Goal: Task Accomplishment & Management: Manage account settings

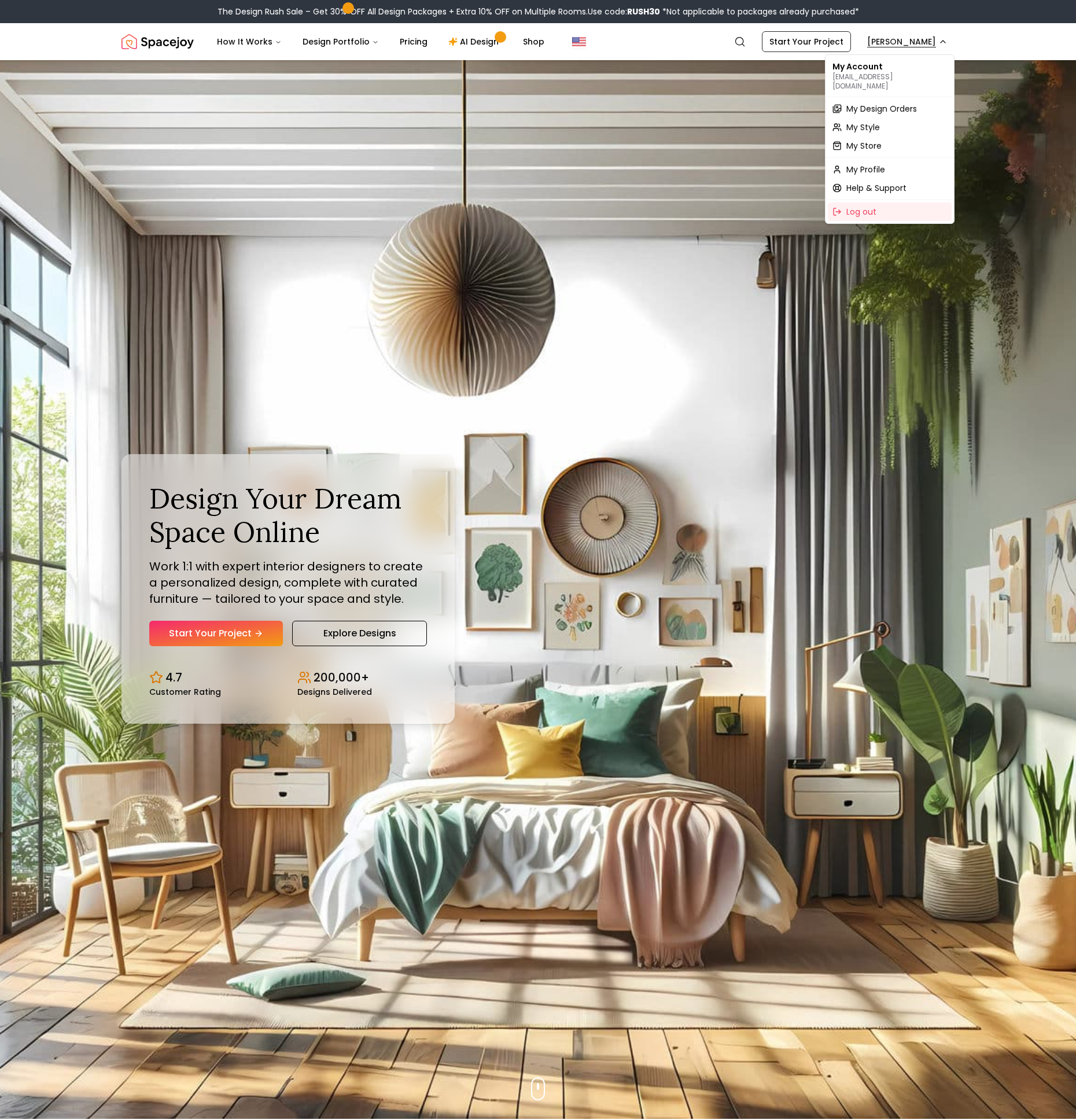
click at [890, 103] on span "My Design Orders" at bounding box center [881, 108] width 71 height 12
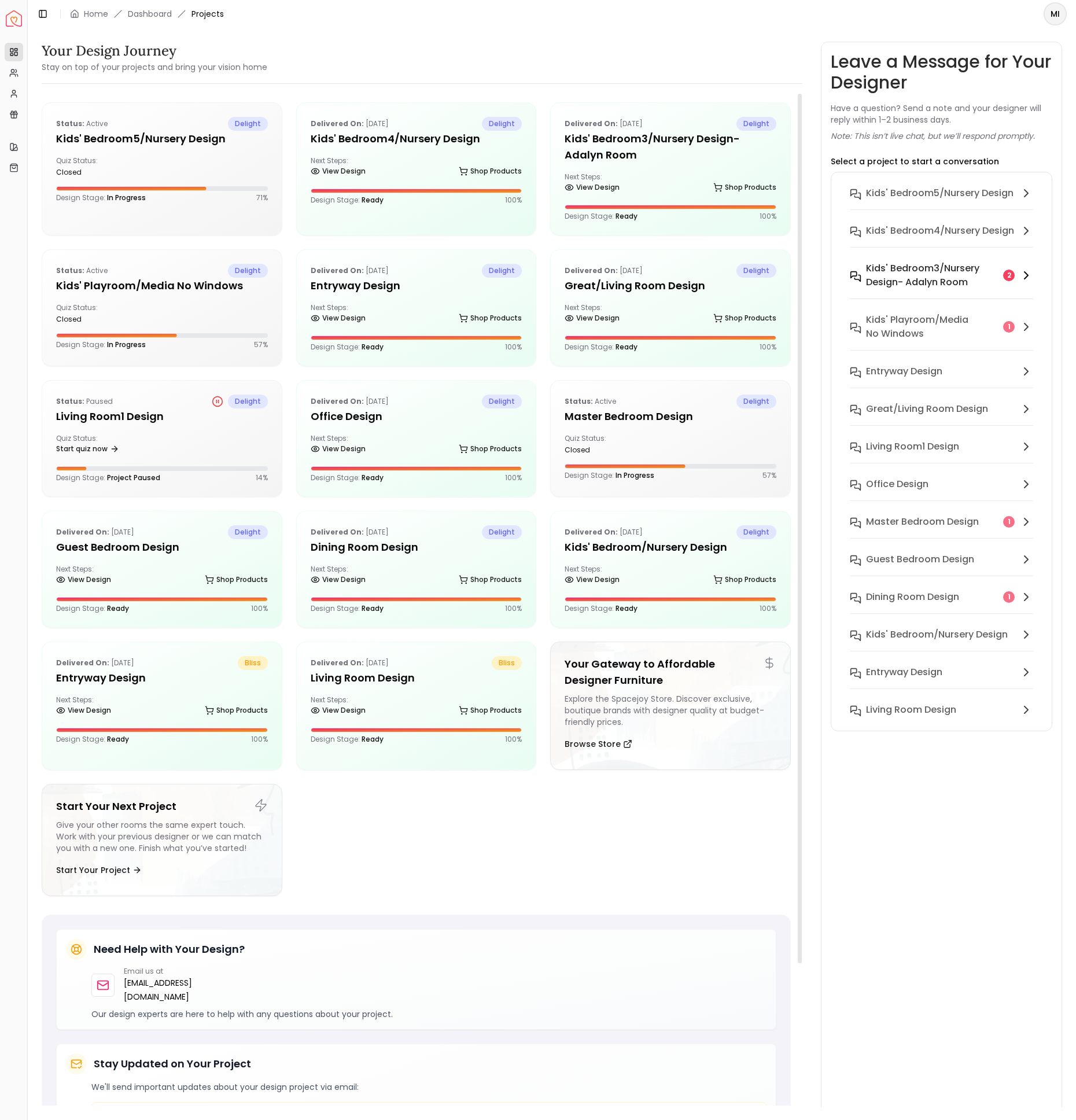
click at [909, 263] on h6 "Kids' Bedroom3/Nursery design- Adalyn room" at bounding box center [932, 275] width 133 height 28
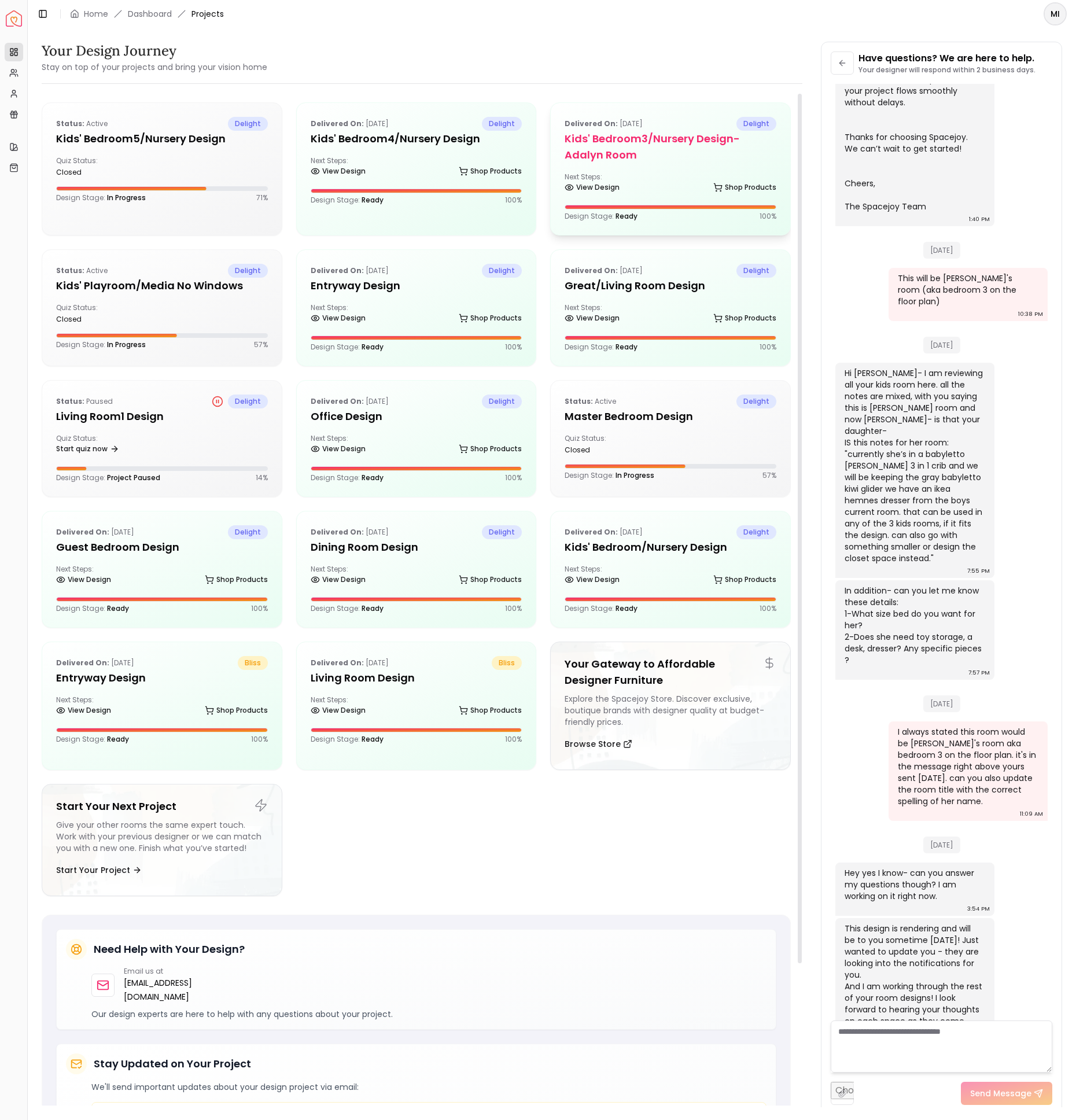
click at [625, 169] on div "Delivered on: [DATE] delight Kids' Bedroom3/Nursery design- Adalyn room Next St…" at bounding box center [670, 169] width 239 height 132
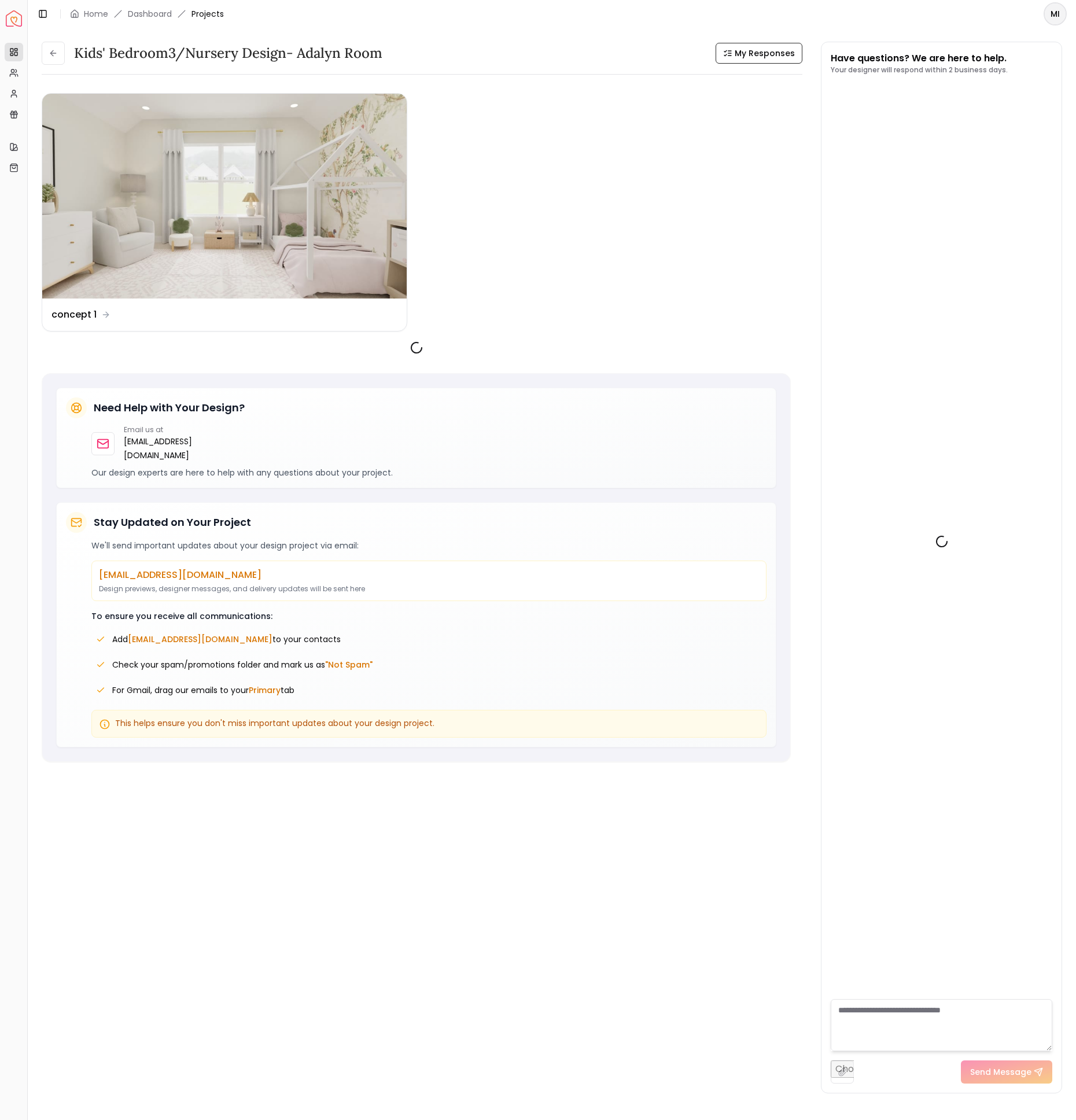
scroll to position [440, 0]
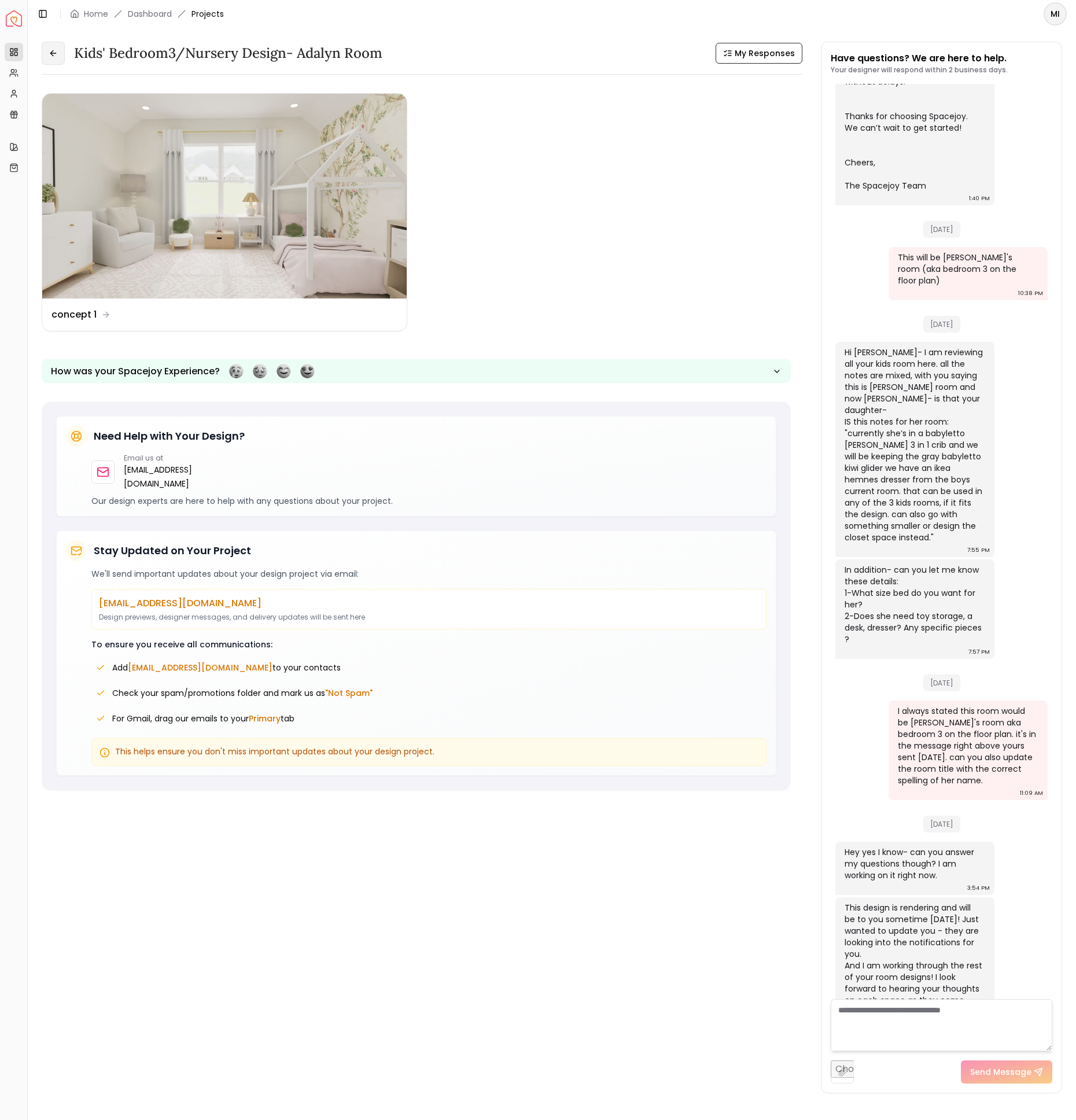
click at [60, 54] on button at bounding box center [53, 53] width 23 height 23
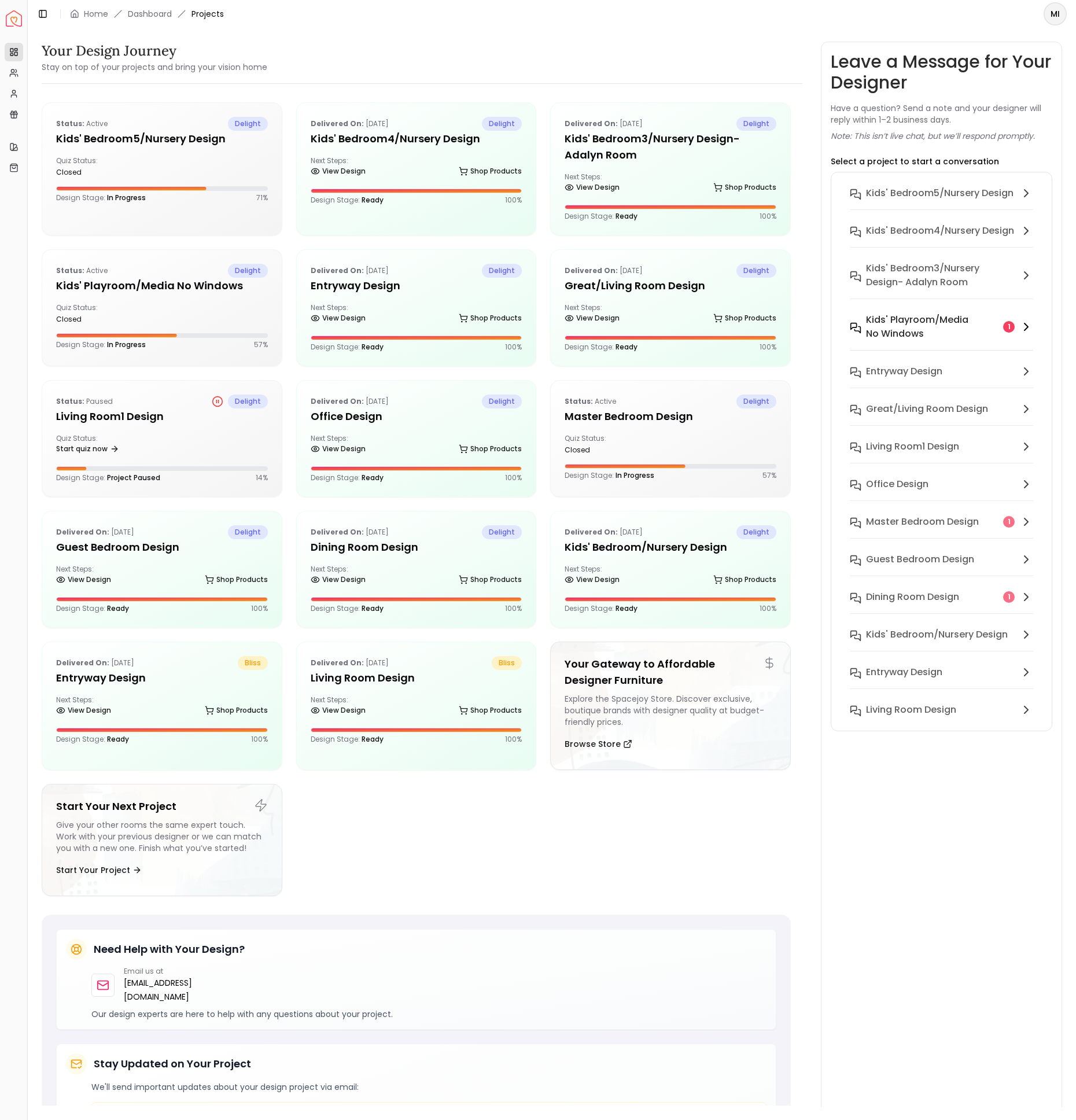
click at [918, 320] on h6 "Kids' Playroom/Media no windows" at bounding box center [932, 327] width 133 height 28
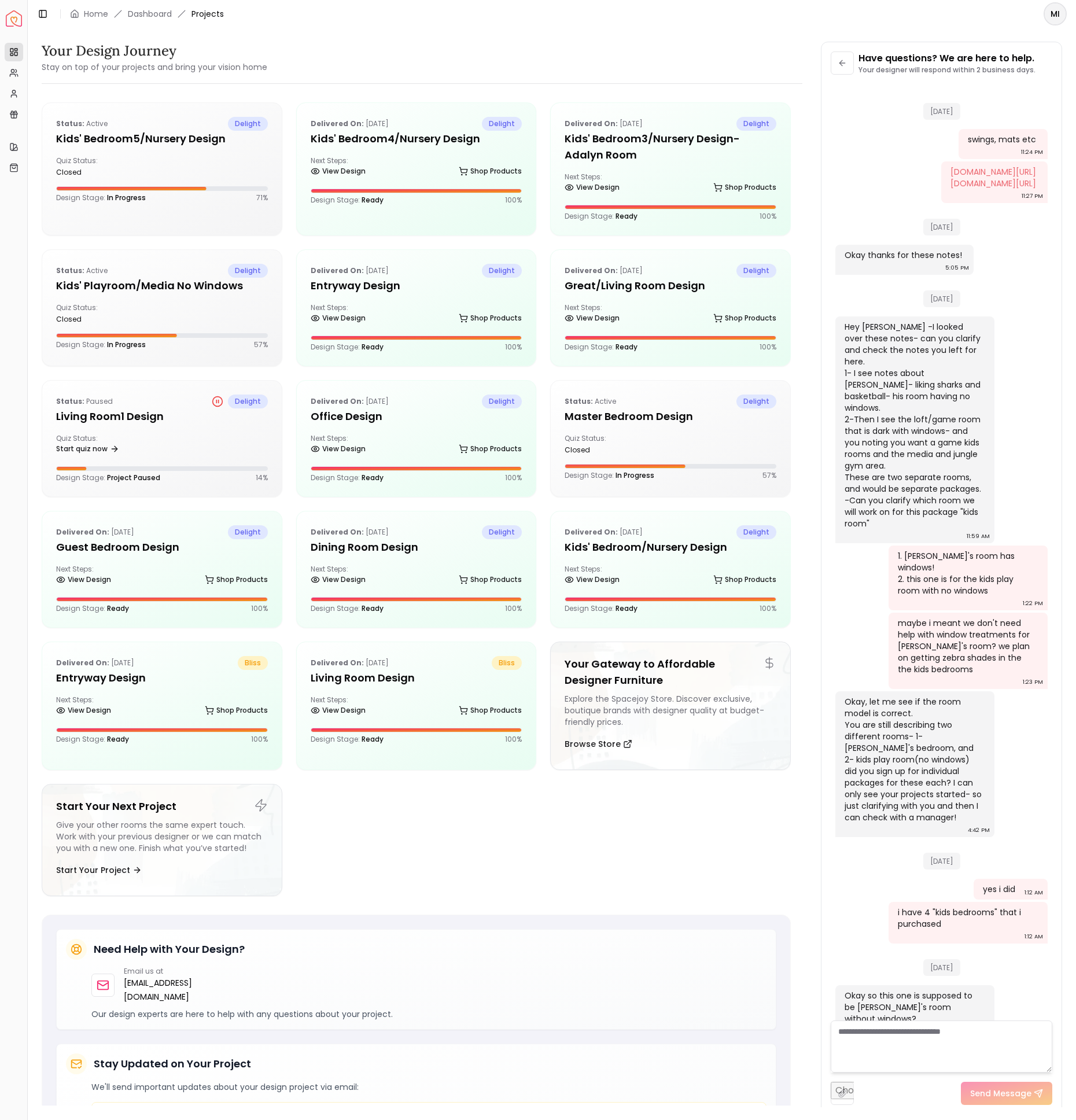
scroll to position [945, 0]
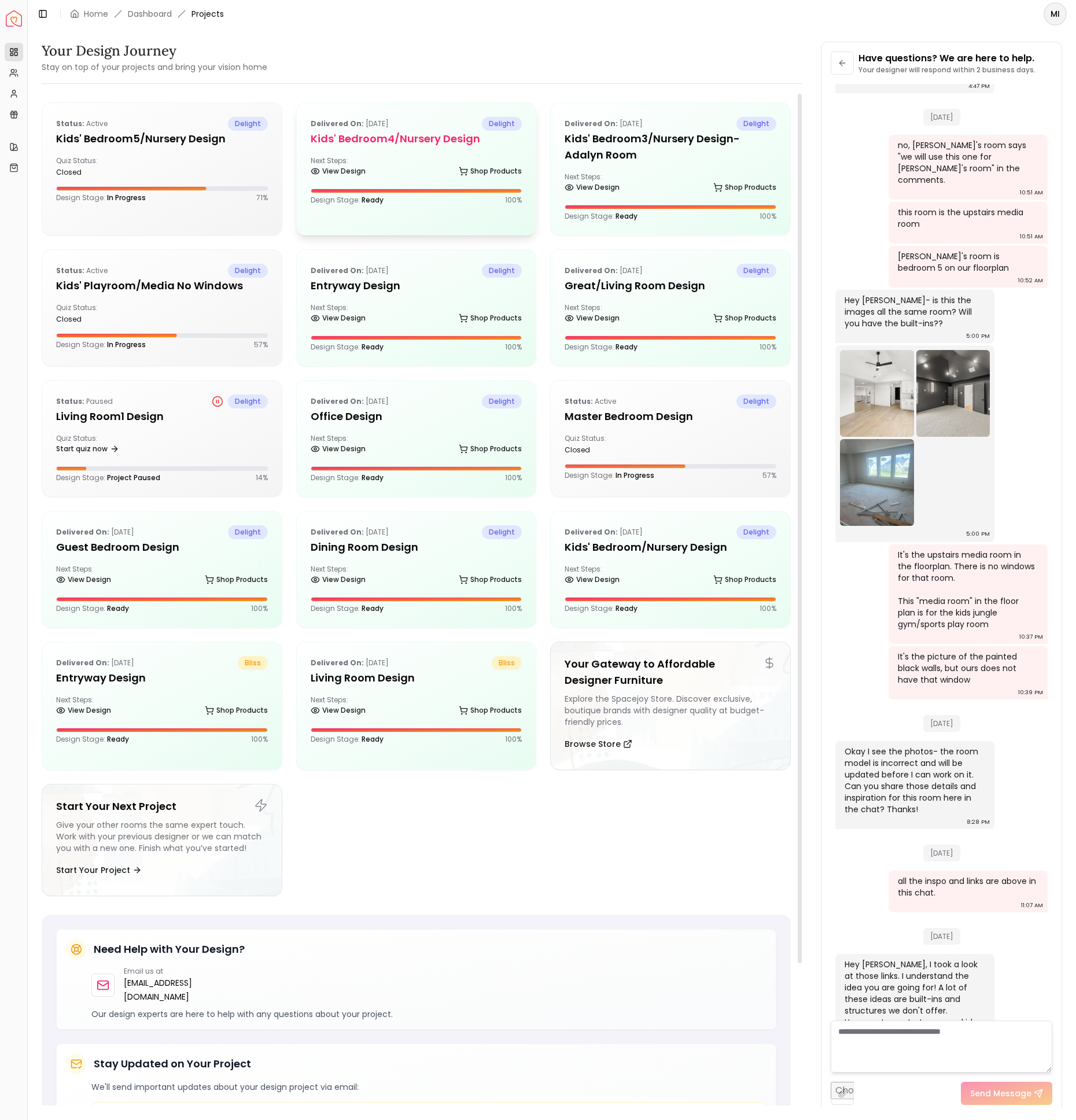
click at [433, 145] on h5 "Kids' Bedroom4/Nursery design" at bounding box center [416, 139] width 212 height 16
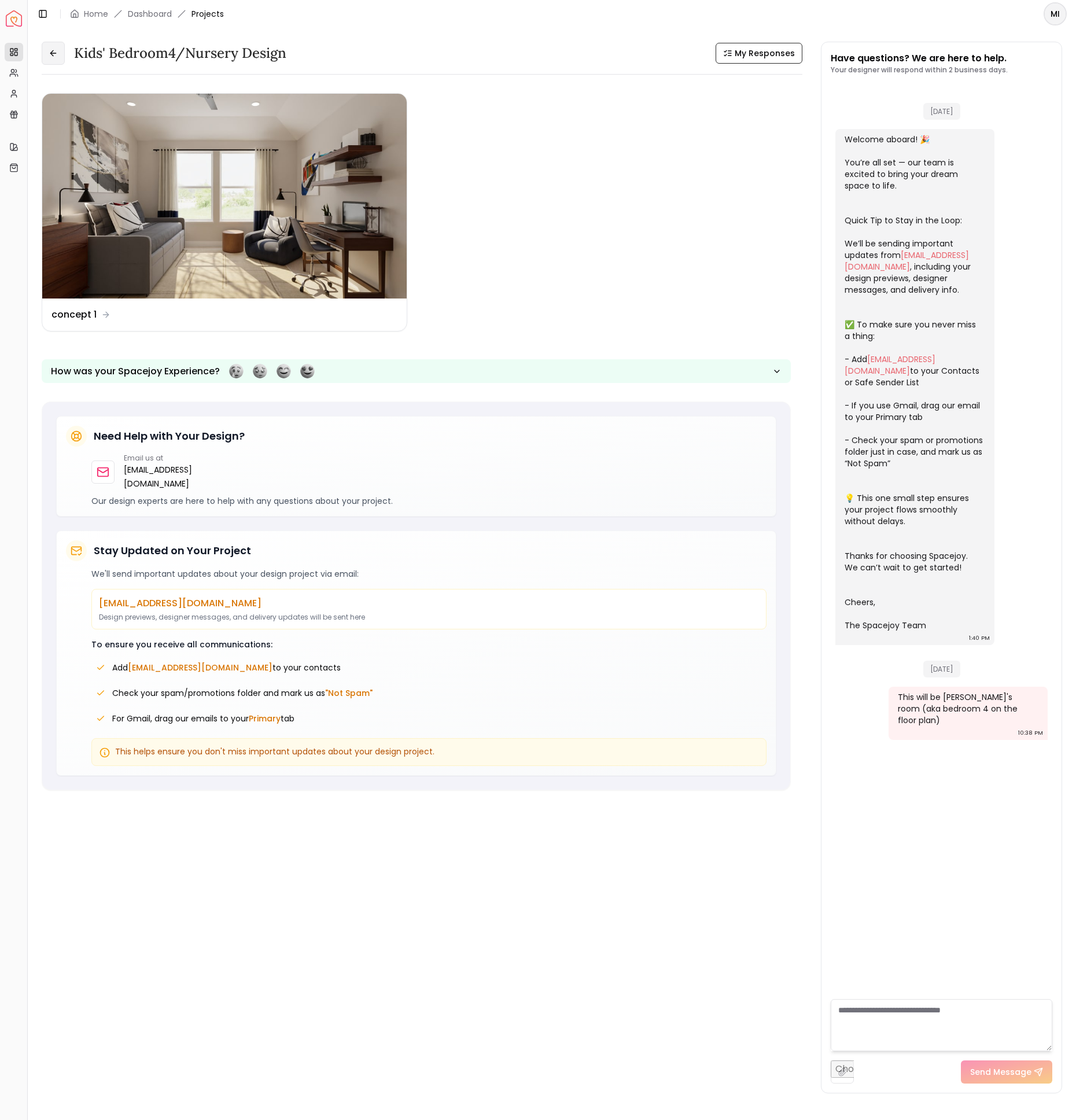
click at [53, 52] on icon at bounding box center [53, 53] width 10 height 10
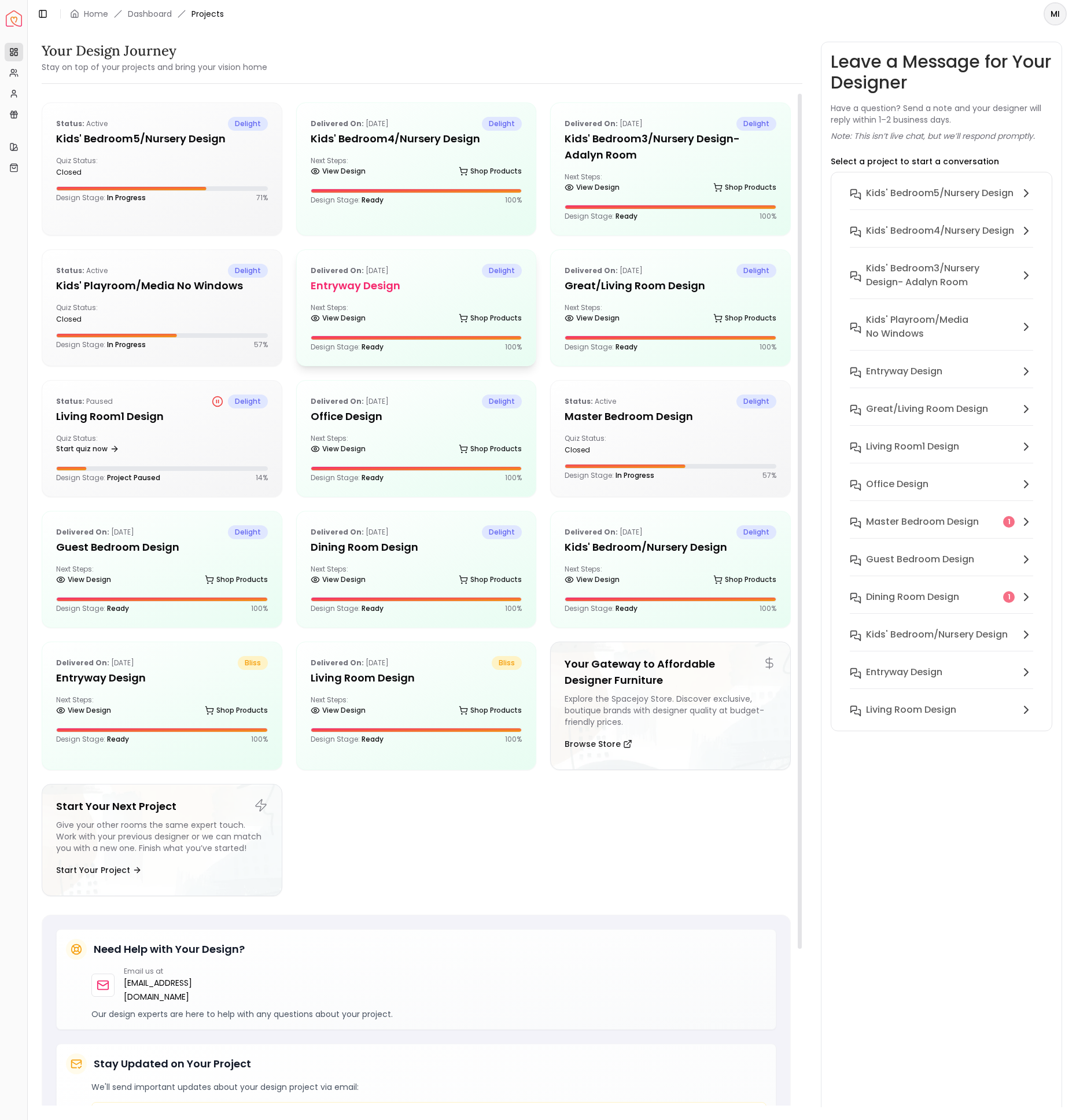
click at [454, 284] on h5 "entryway design" at bounding box center [416, 286] width 212 height 16
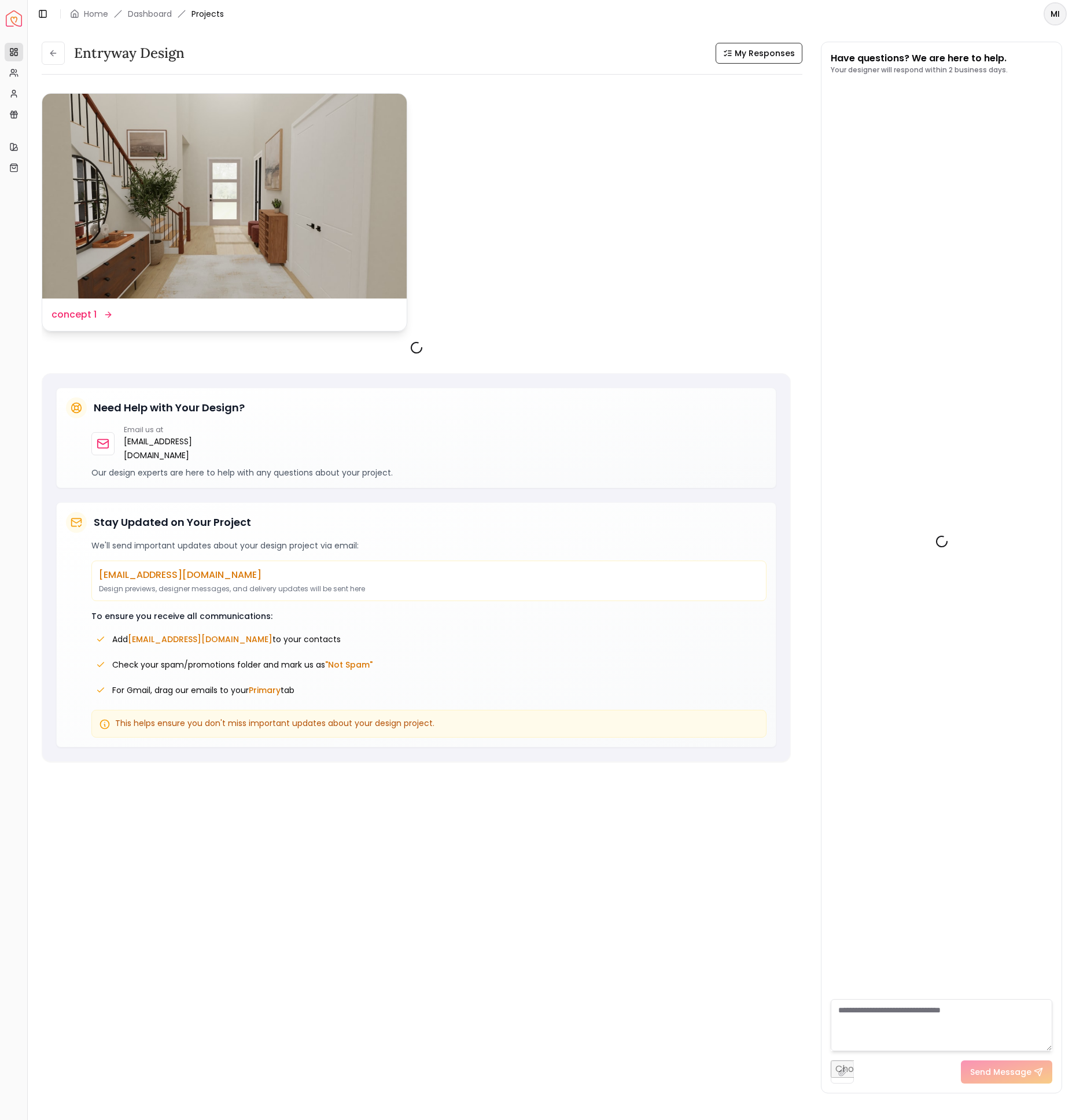
scroll to position [1638, 0]
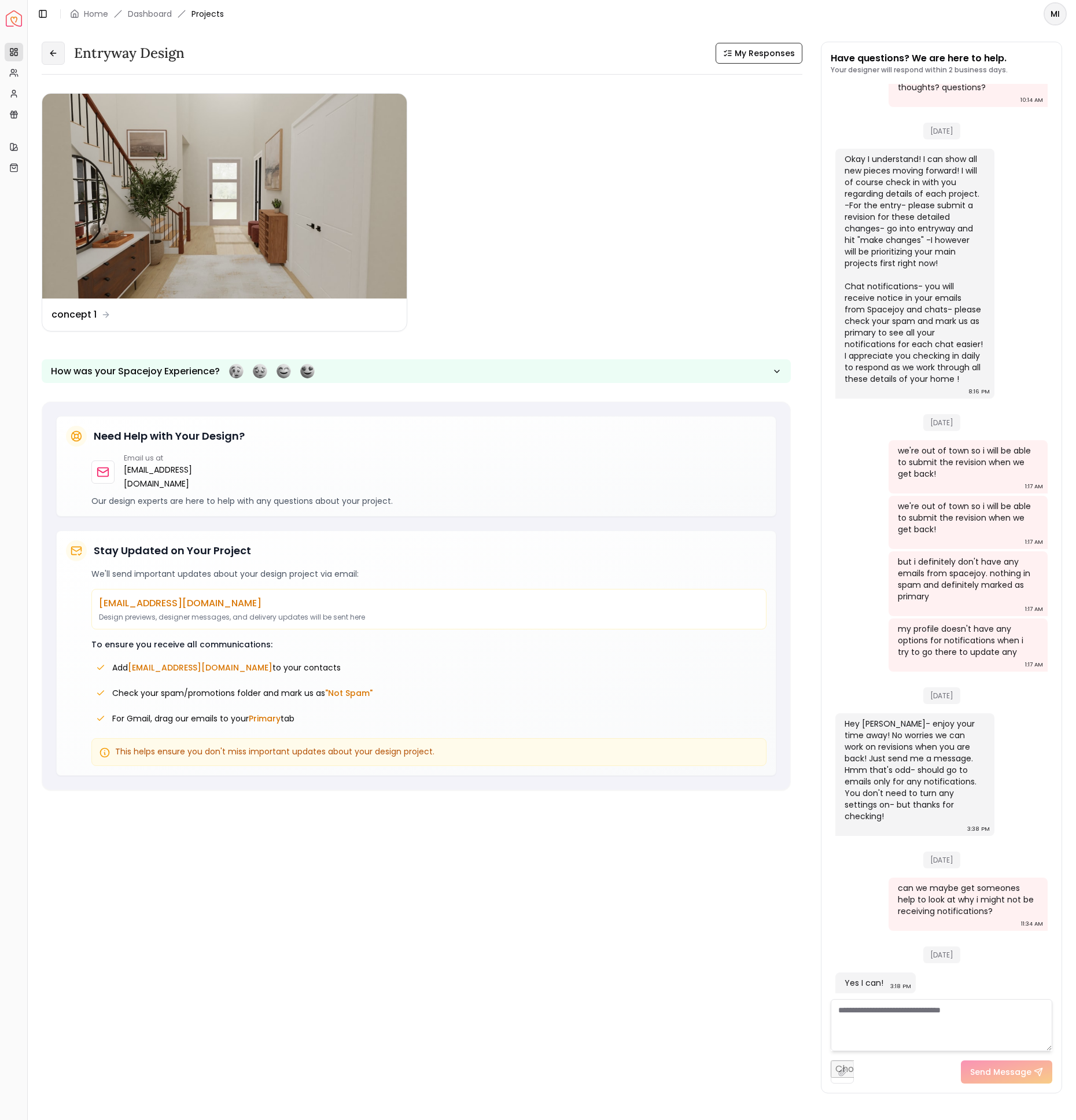
click at [51, 53] on icon at bounding box center [52, 53] width 3 height 5
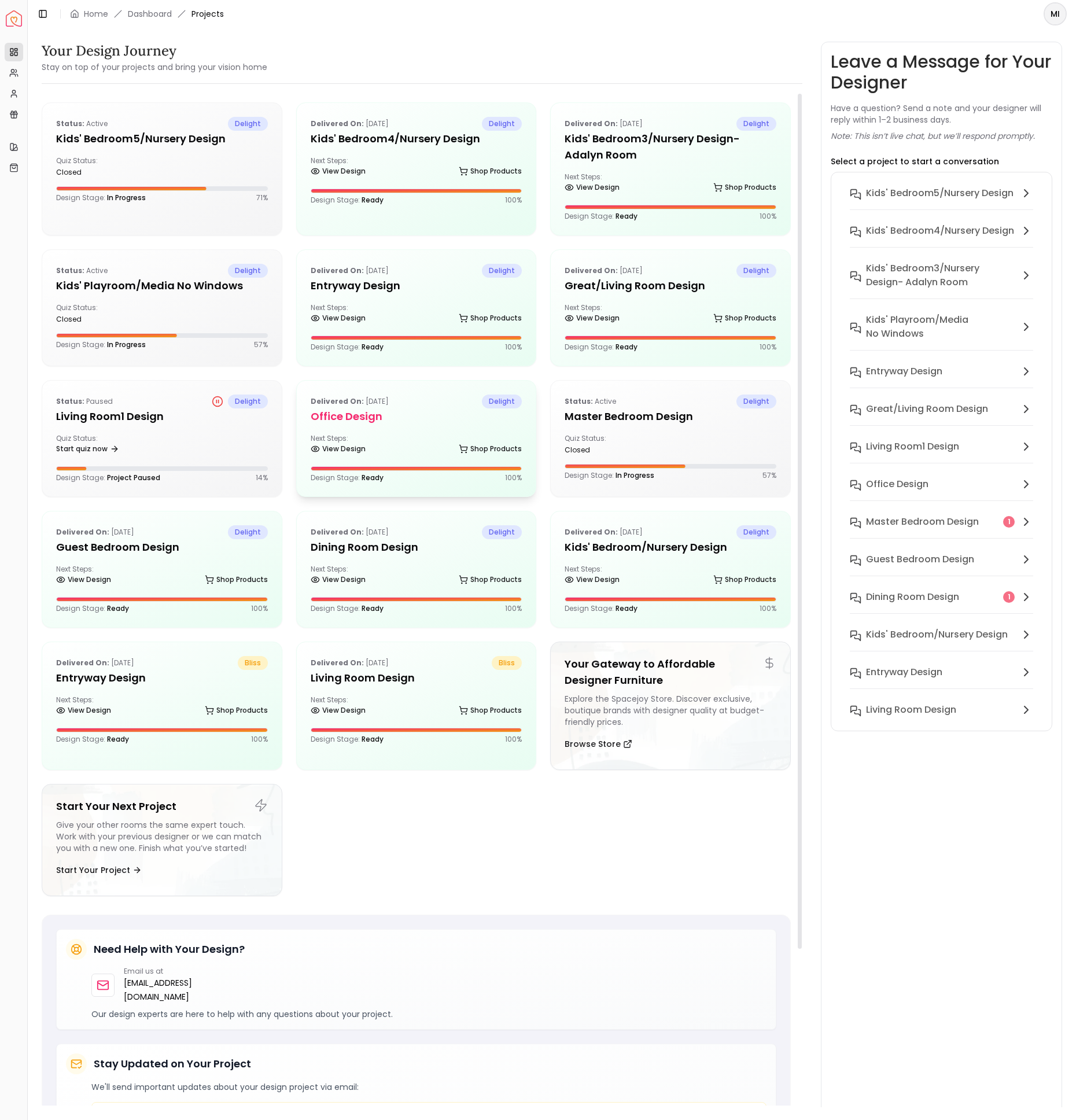
click at [395, 427] on div "Delivered on: [DATE] delight Office design Next Steps: View Design Shop Product…" at bounding box center [416, 438] width 239 height 116
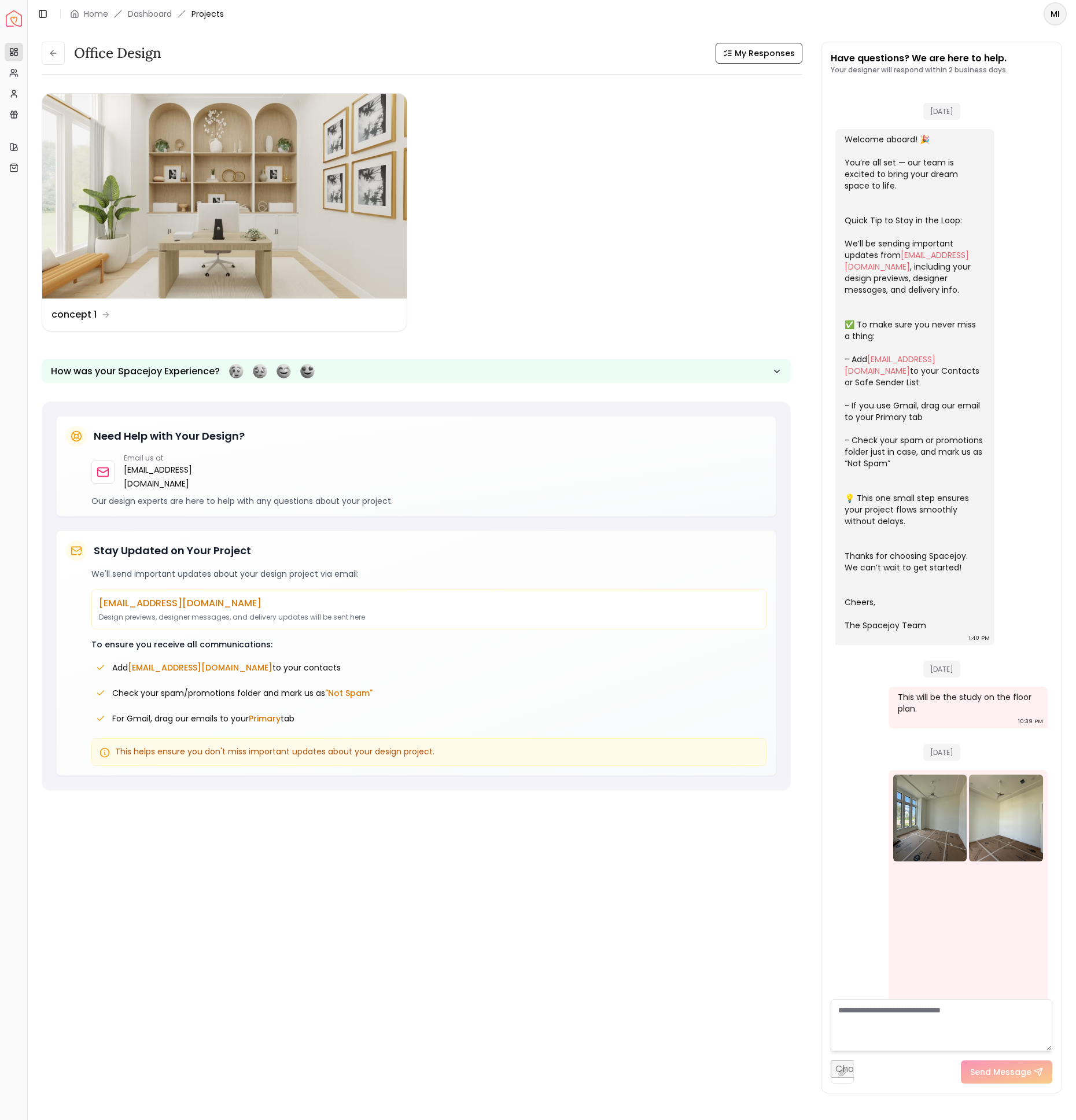
scroll to position [467, 0]
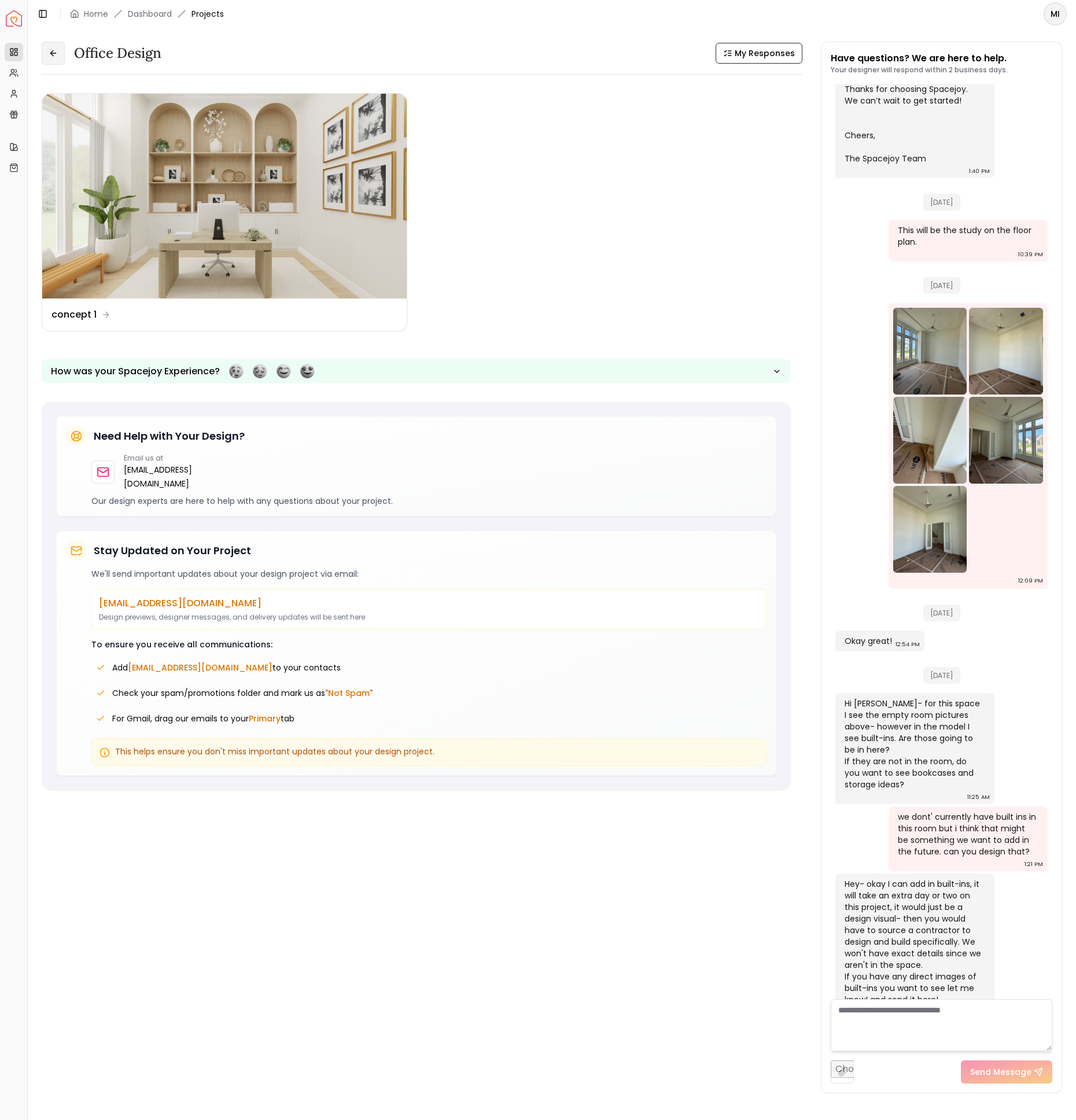
click at [53, 52] on icon at bounding box center [53, 53] width 10 height 10
click at [60, 52] on button at bounding box center [53, 53] width 23 height 23
click at [50, 54] on icon at bounding box center [53, 53] width 10 height 10
click at [55, 54] on icon at bounding box center [53, 53] width 10 height 10
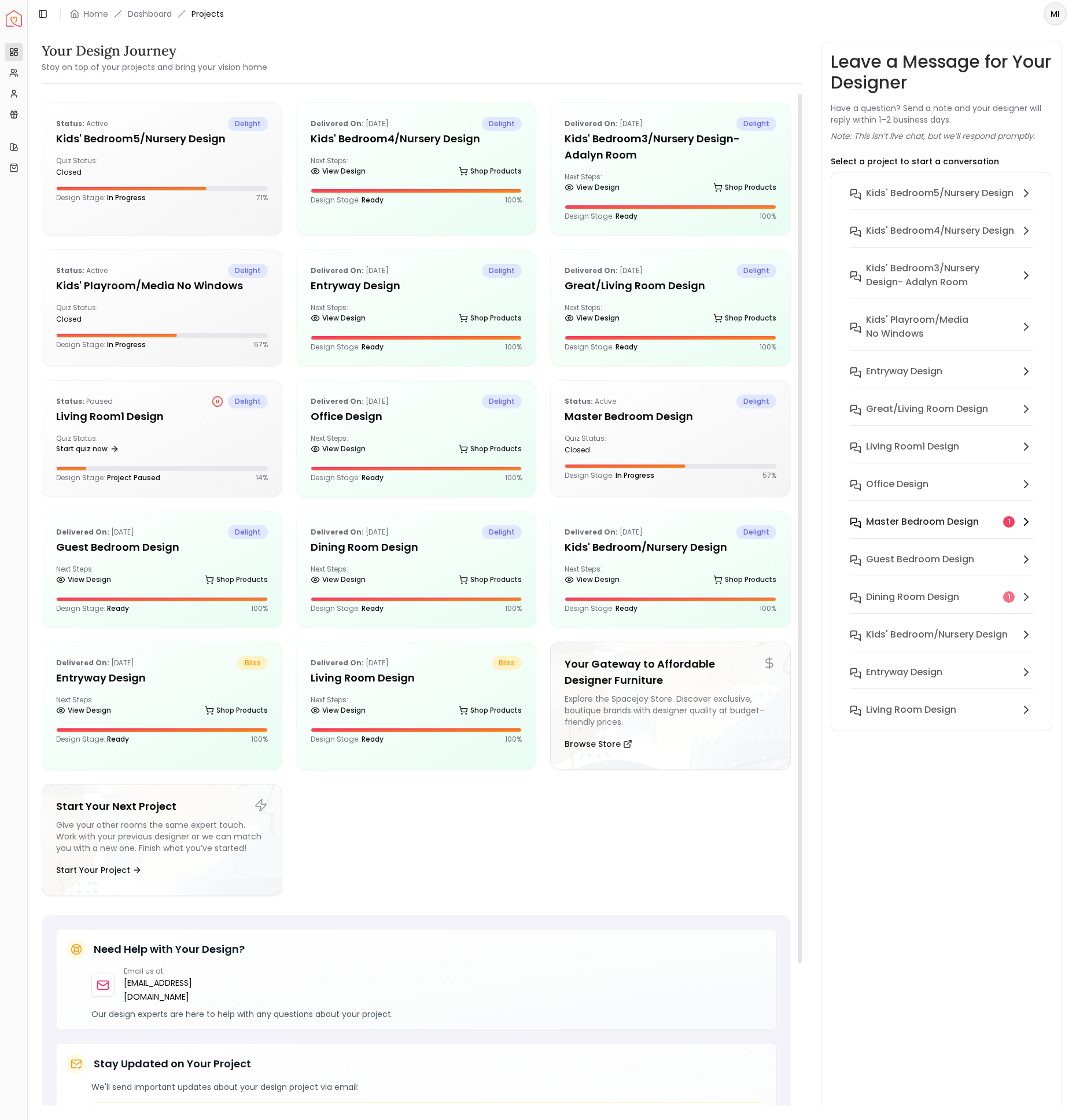
click at [957, 523] on h6 "Master Bedroom design" at bounding box center [922, 522] width 113 height 14
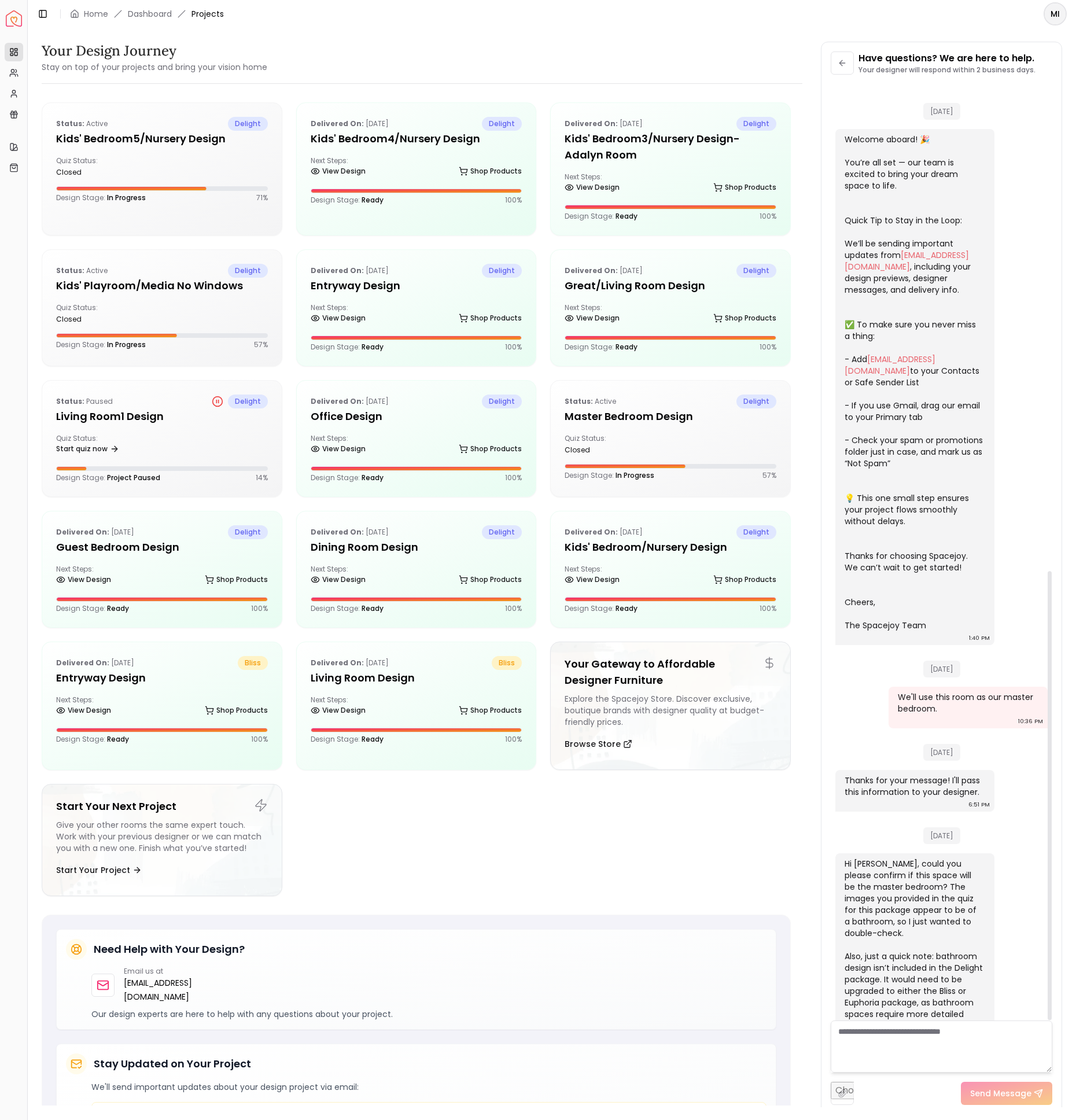
scroll to position [1016, 0]
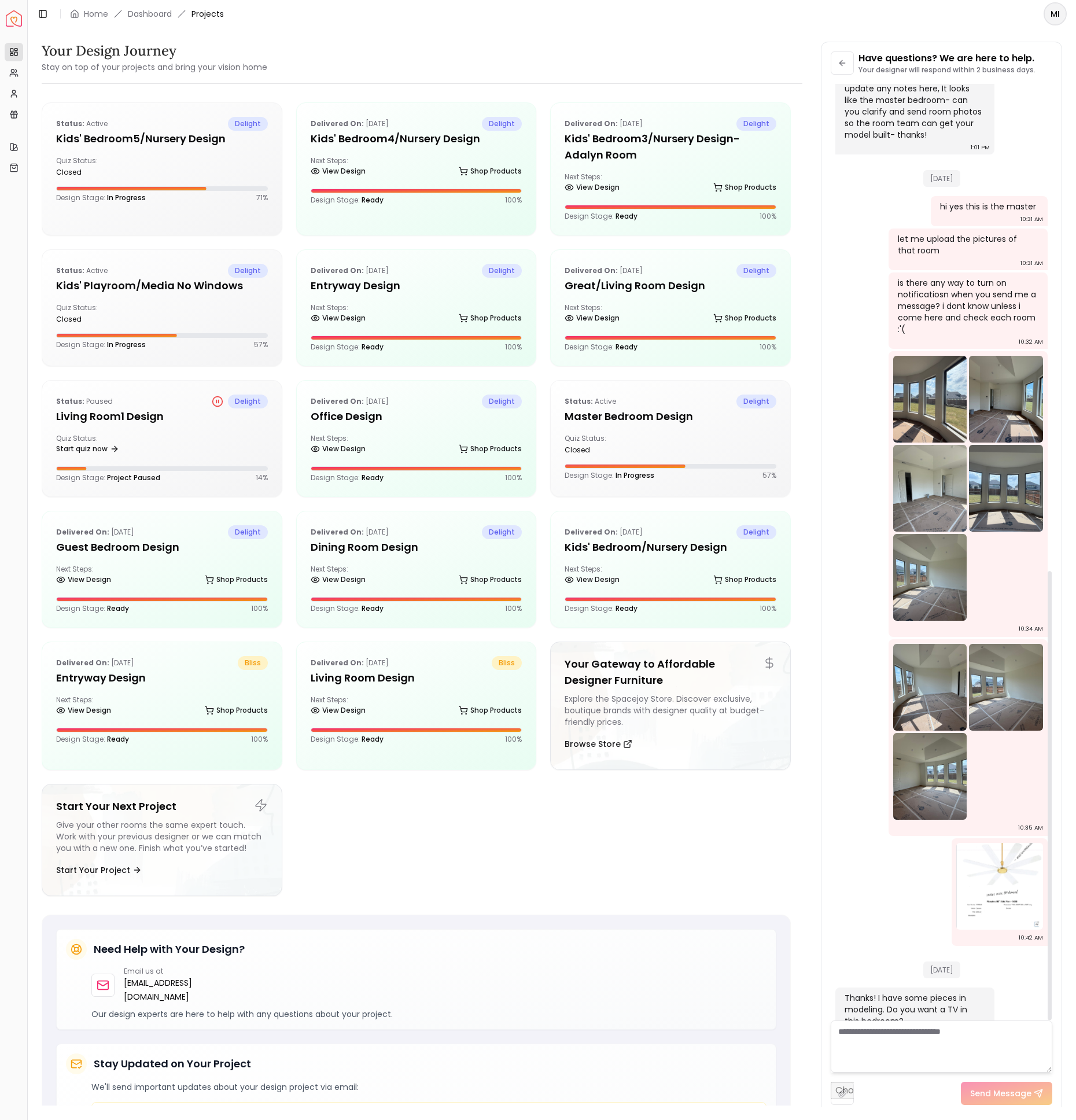
click at [942, 1034] on textarea at bounding box center [941, 1047] width 222 height 52
type textarea "**********"
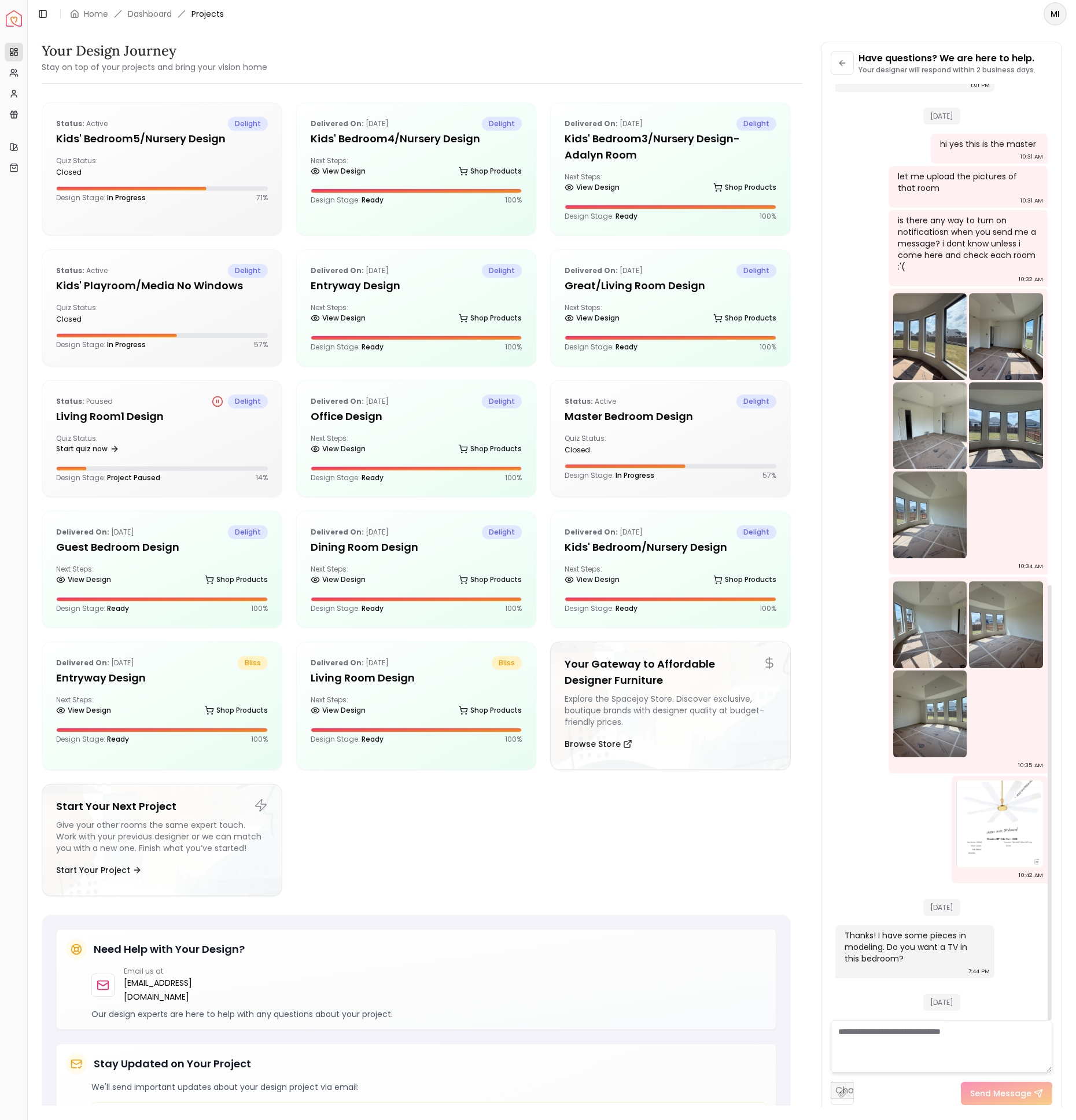
scroll to position [1078, 0]
click at [150, 565] on div "Next Steps: View Design Shop Products" at bounding box center [161, 576] width 212 height 23
click at [164, 547] on h5 "Guest Bedroom design" at bounding box center [161, 547] width 212 height 16
click at [182, 565] on div "Next Steps: View Design Shop Products" at bounding box center [161, 576] width 212 height 23
click at [179, 565] on div "Next Steps: View Design Shop Products" at bounding box center [161, 576] width 212 height 23
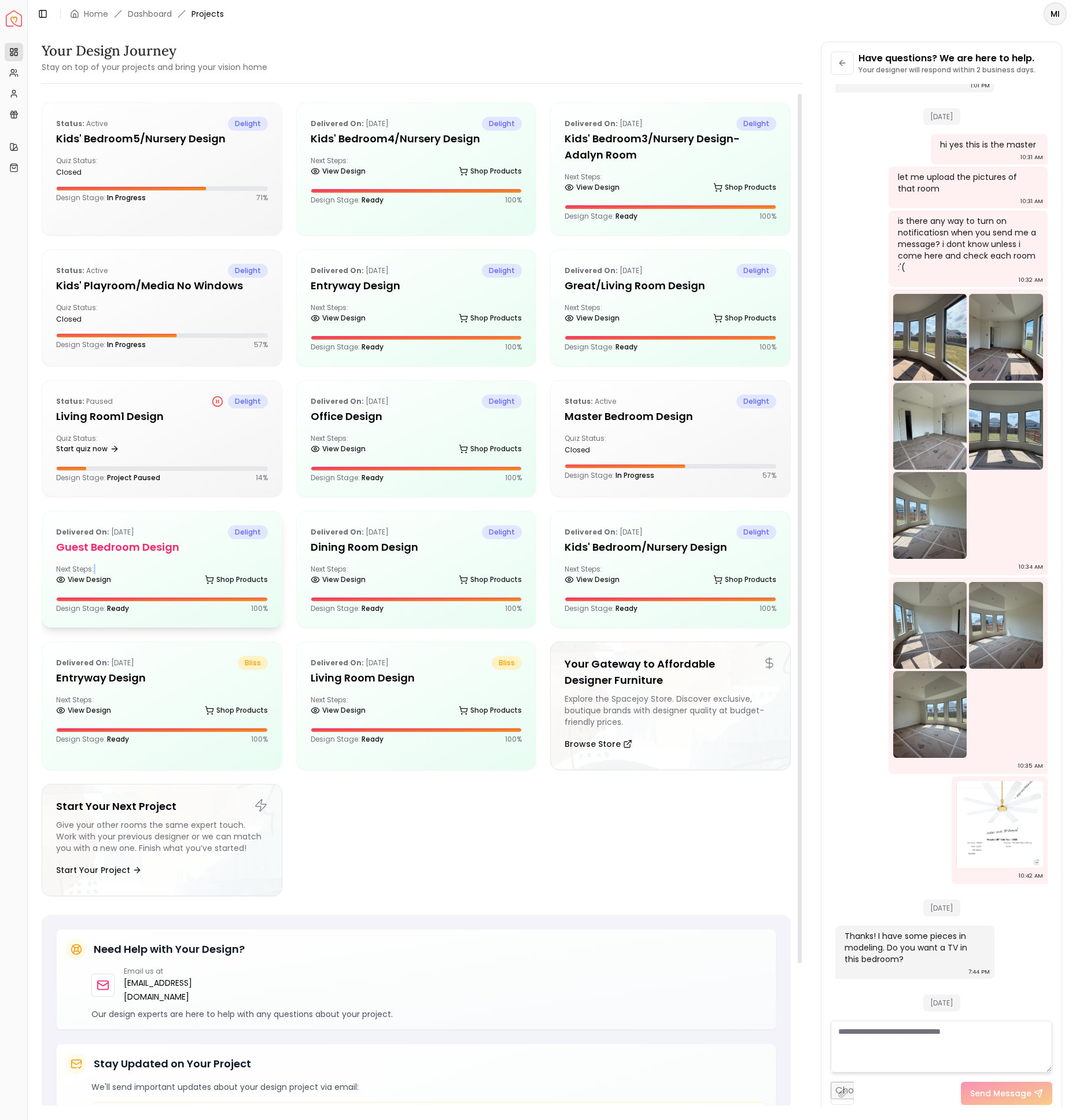
click at [179, 565] on div "Next Steps: View Design Shop Products" at bounding box center [161, 576] width 212 height 23
click at [156, 518] on div "Delivered on: [DATE] delight Guest Bedroom design Next Steps: View Design Shop …" at bounding box center [162, 570] width 239 height 116
click at [148, 539] on h5 "Guest Bedroom design" at bounding box center [161, 547] width 212 height 16
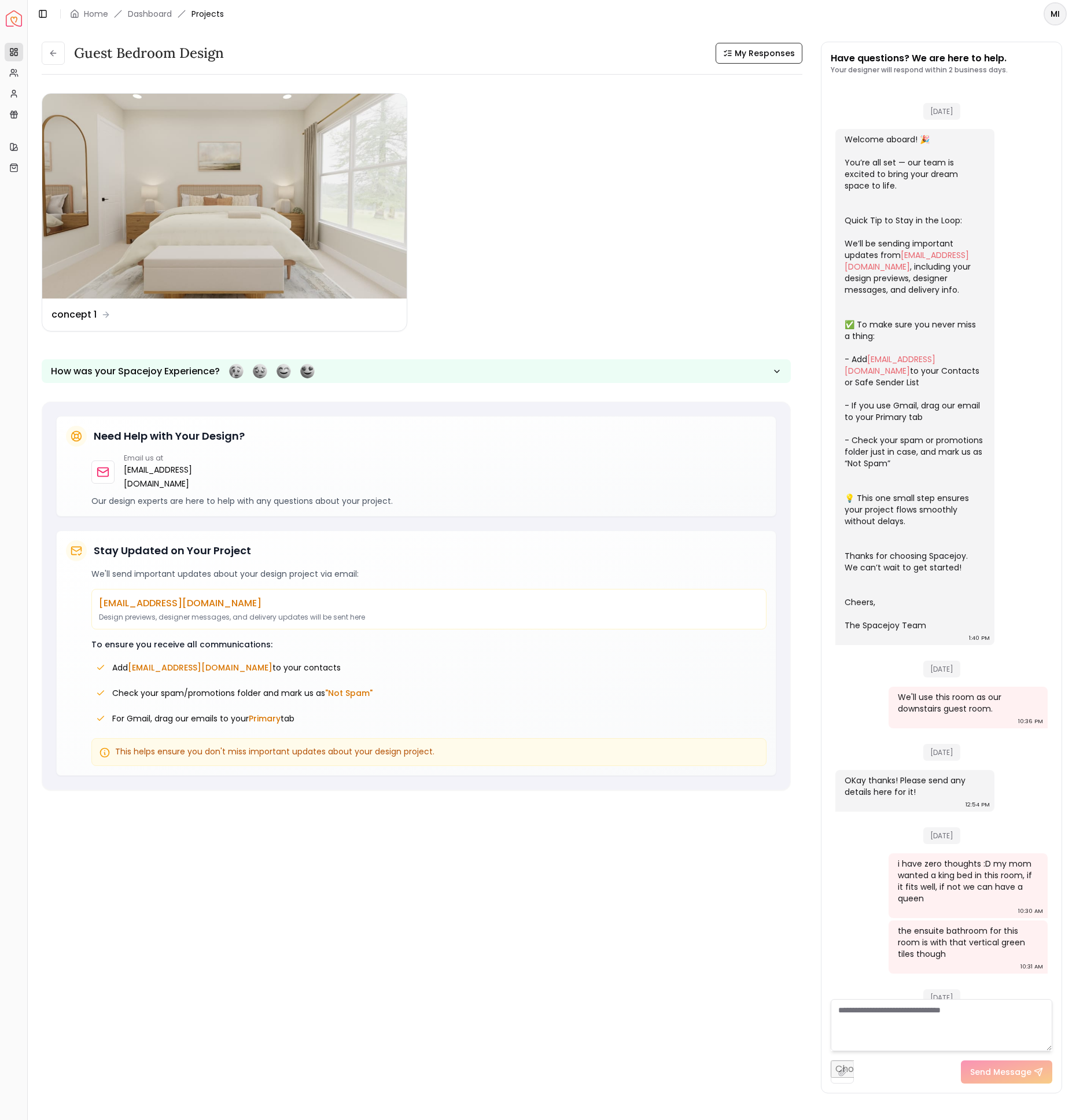
scroll to position [248, 0]
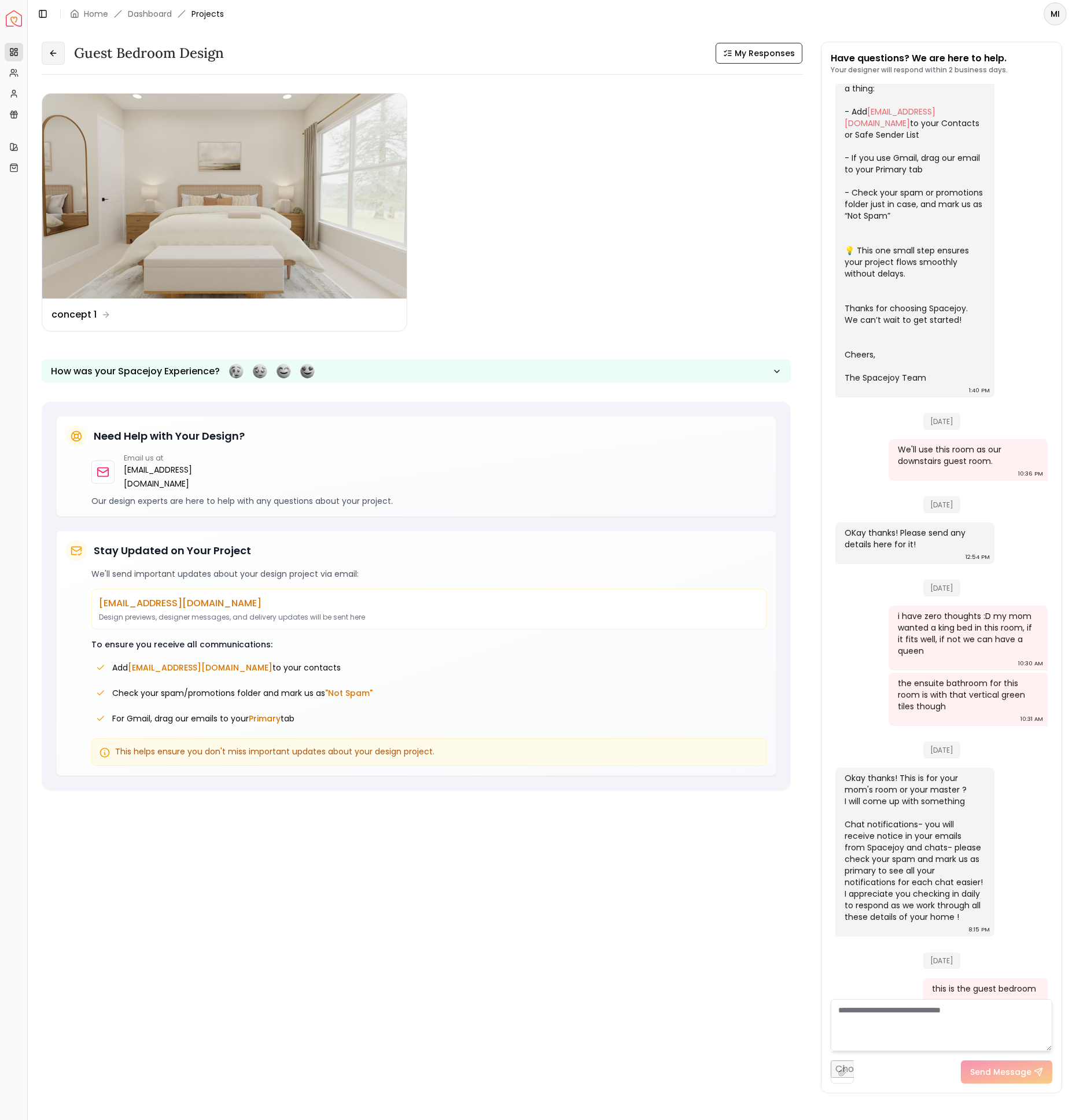
click at [56, 48] on button at bounding box center [53, 53] width 23 height 23
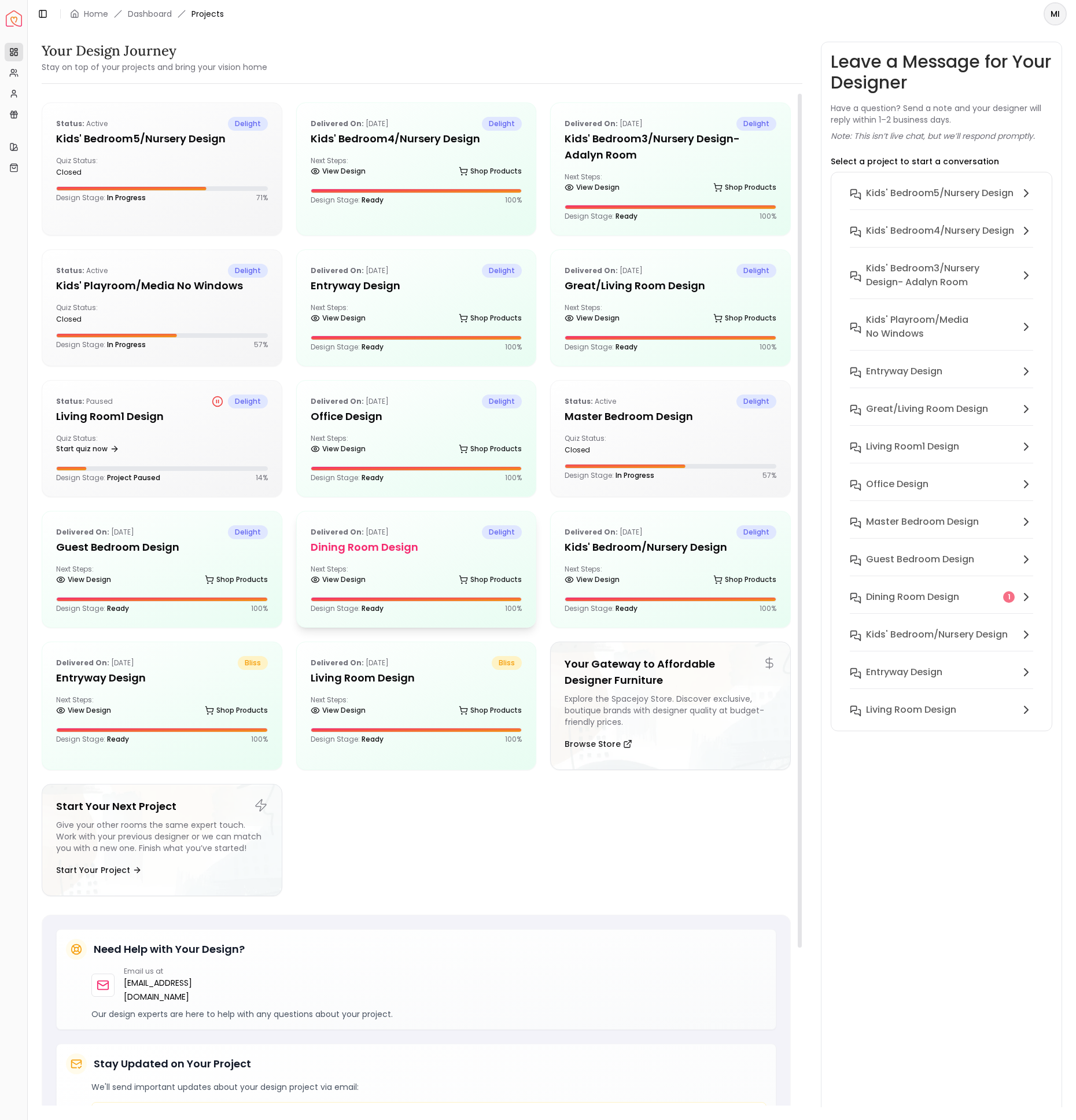
click at [426, 541] on h5 "Dining Room design" at bounding box center [416, 547] width 212 height 16
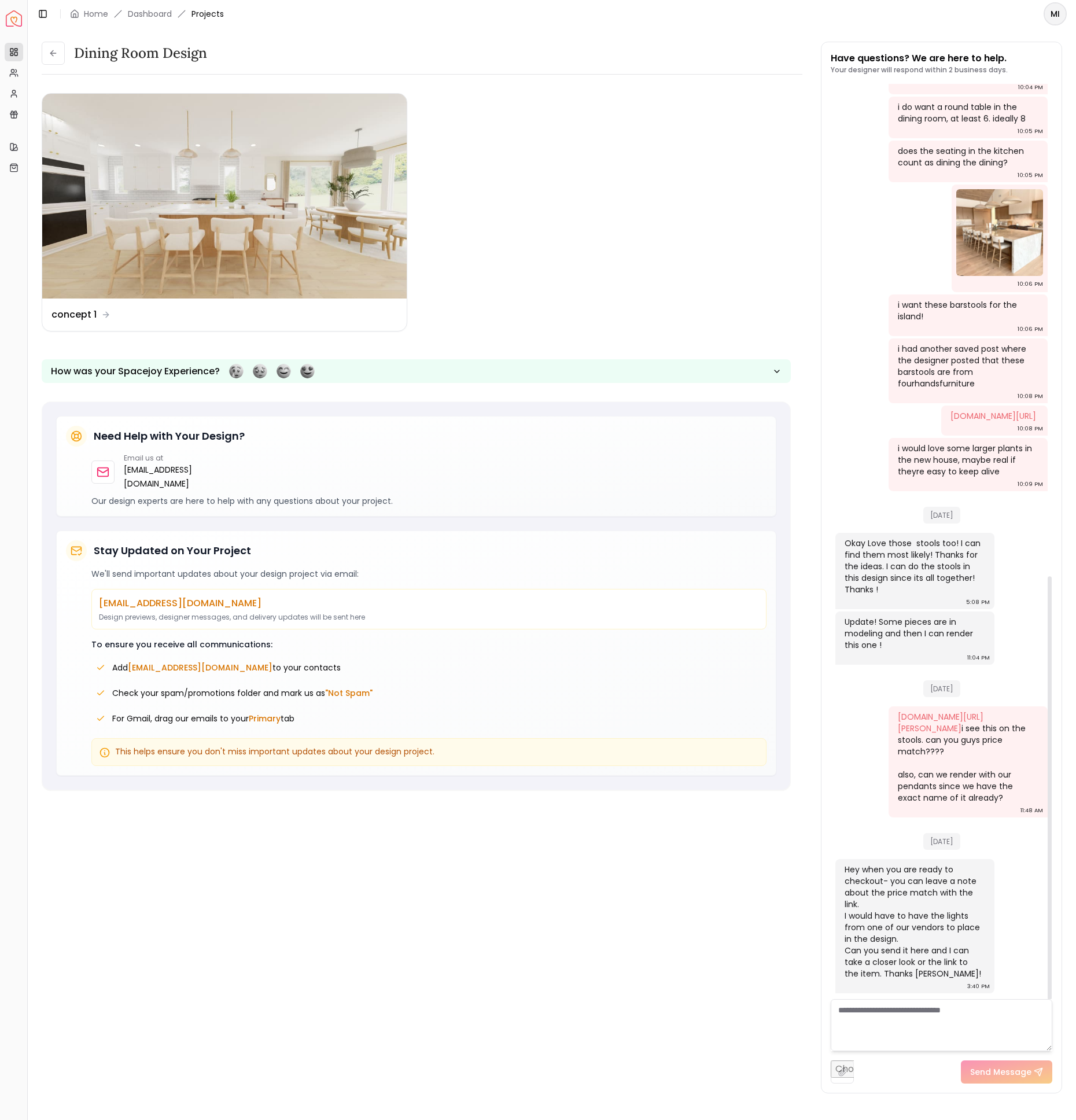
click at [951, 1015] on textarea at bounding box center [941, 1025] width 222 height 52
paste textarea "**********"
type textarea "**********"
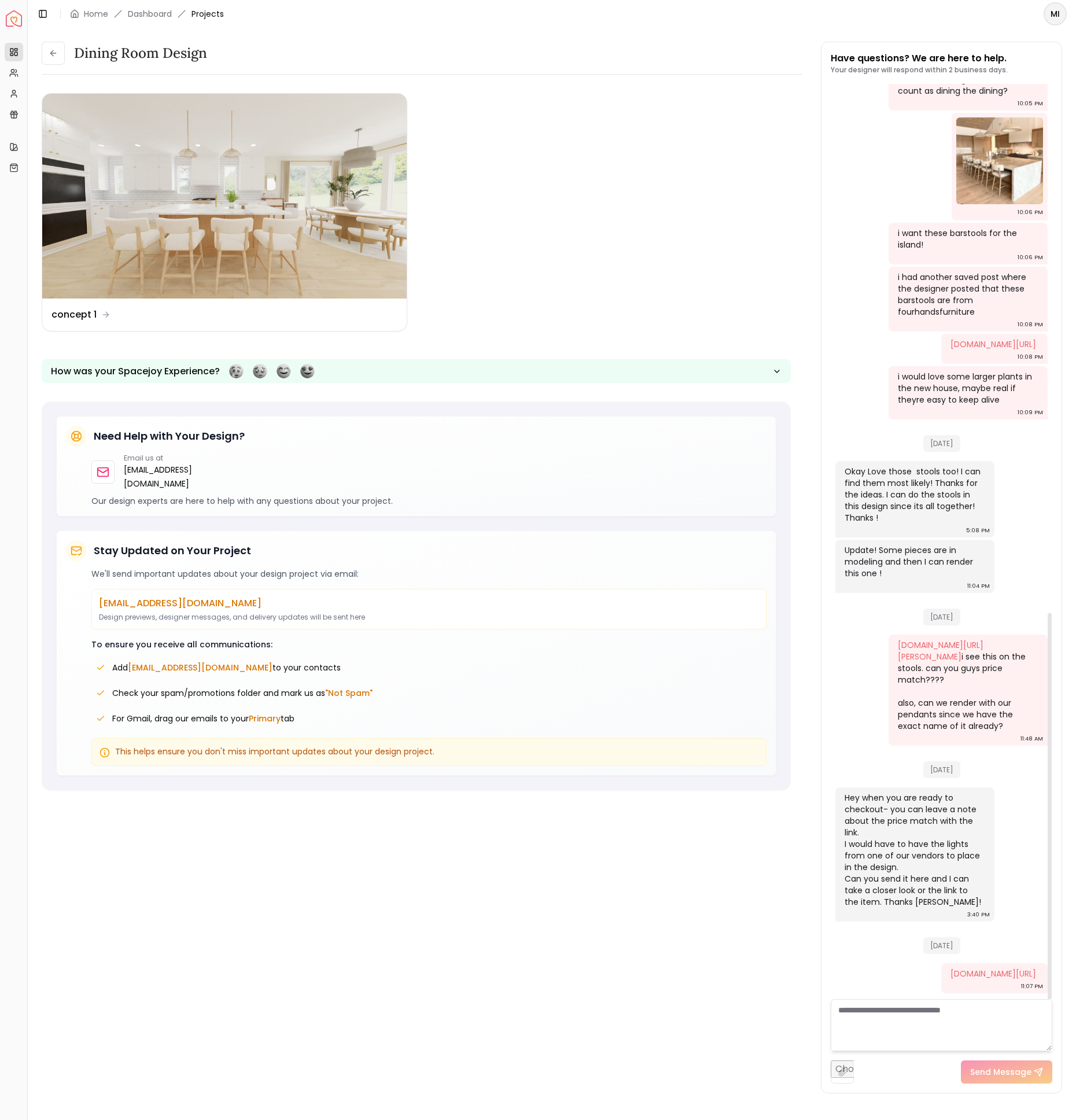
scroll to position [1253, 0]
click at [901, 1025] on textarea at bounding box center [941, 1025] width 222 height 52
type textarea "**********"
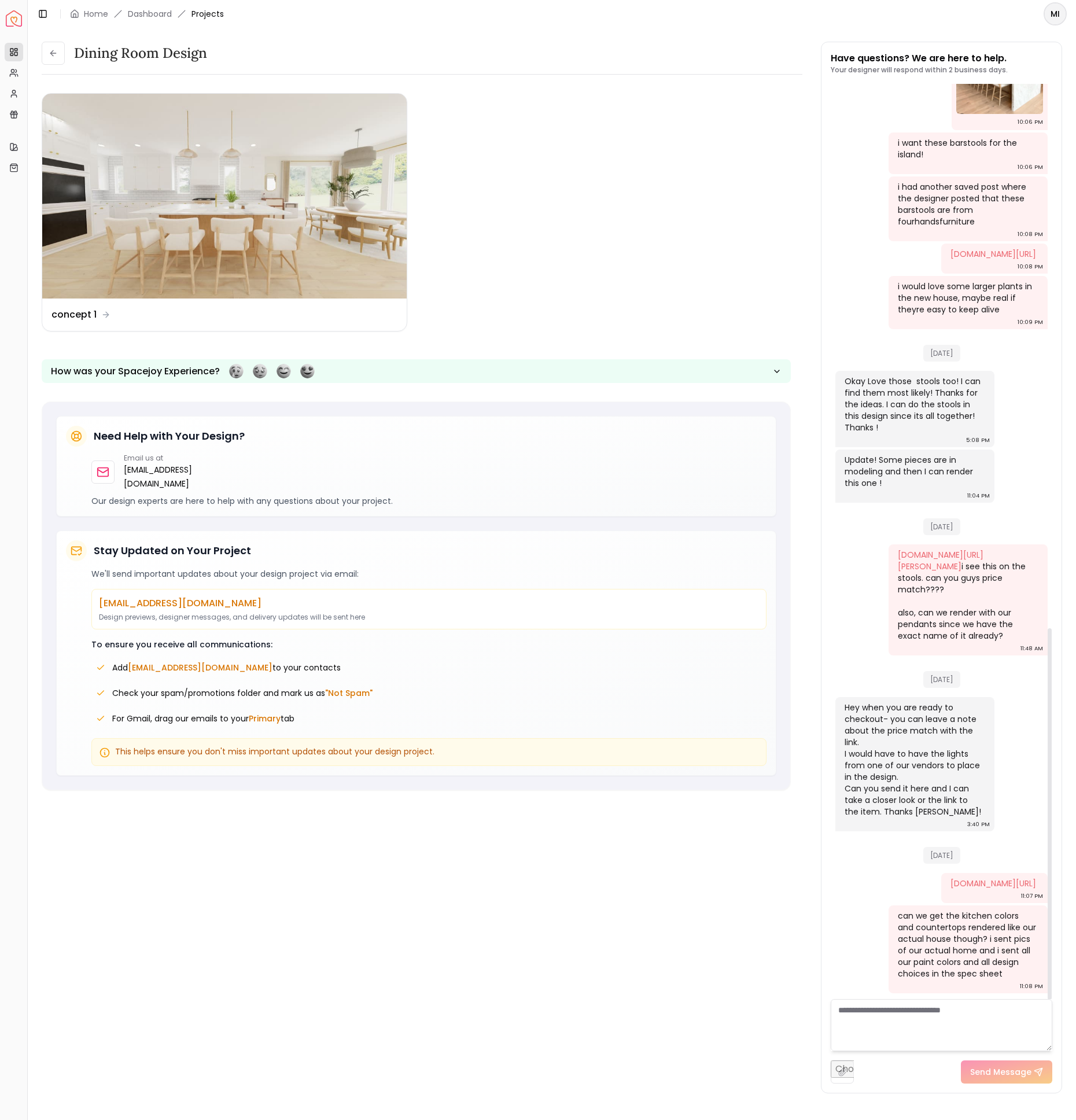
scroll to position [1343, 0]
click at [54, 56] on icon at bounding box center [53, 53] width 10 height 10
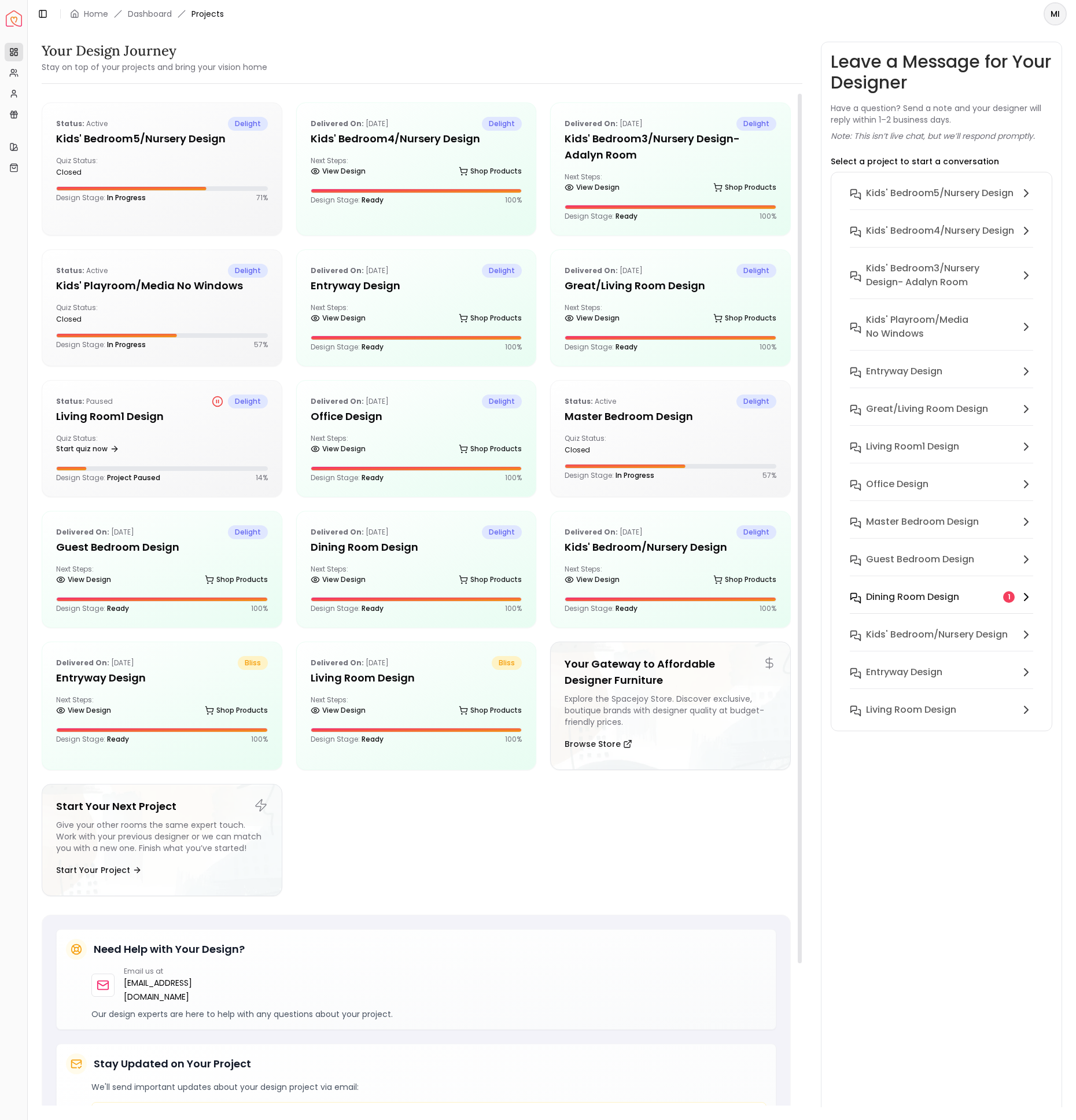
click at [868, 598] on h6 "Dining Room design" at bounding box center [912, 597] width 93 height 14
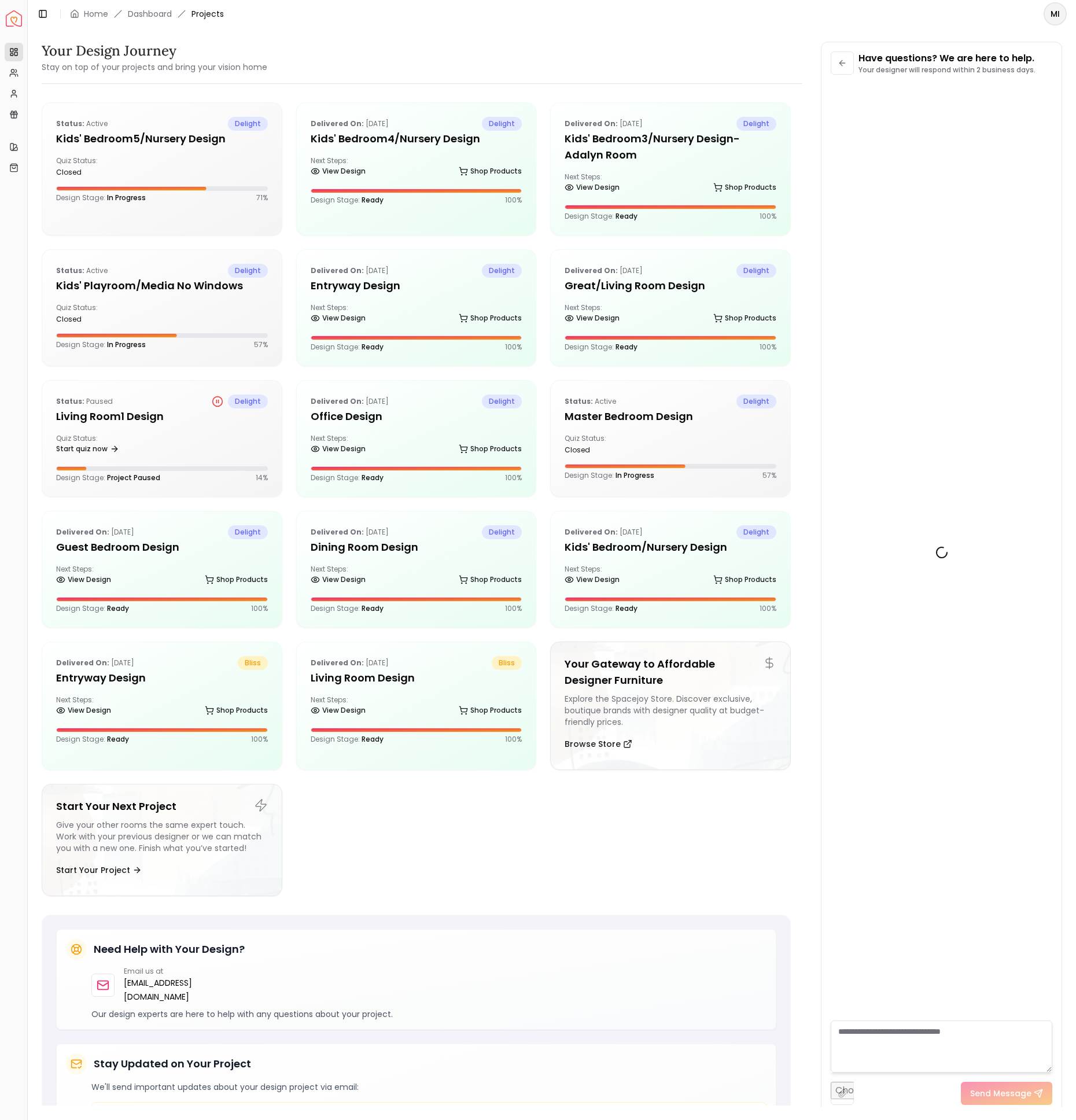
scroll to position [1322, 0]
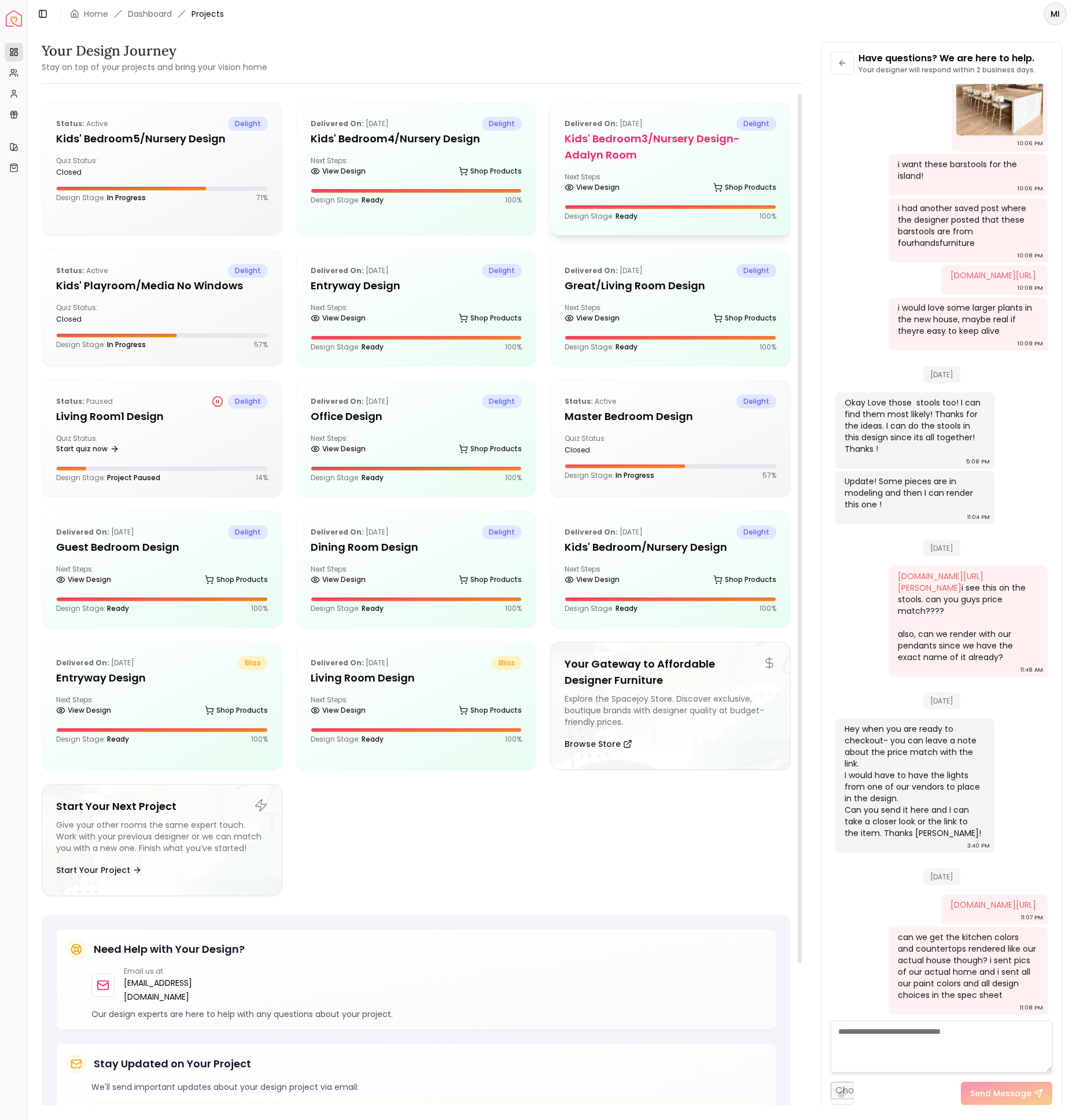
click at [631, 160] on h5 "Kids' Bedroom3/Nursery design- Adalyn room" at bounding box center [670, 147] width 212 height 33
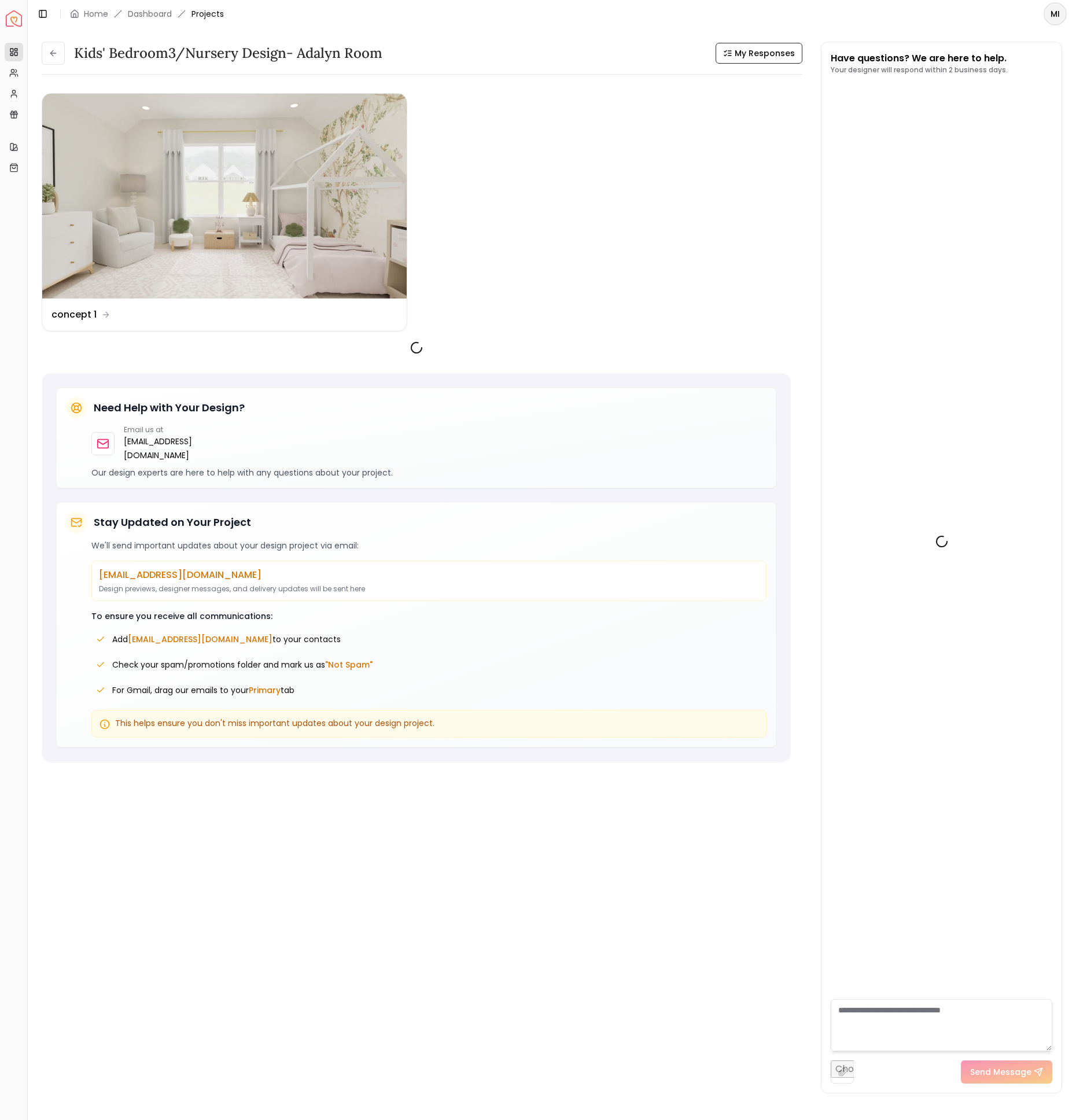
scroll to position [440, 0]
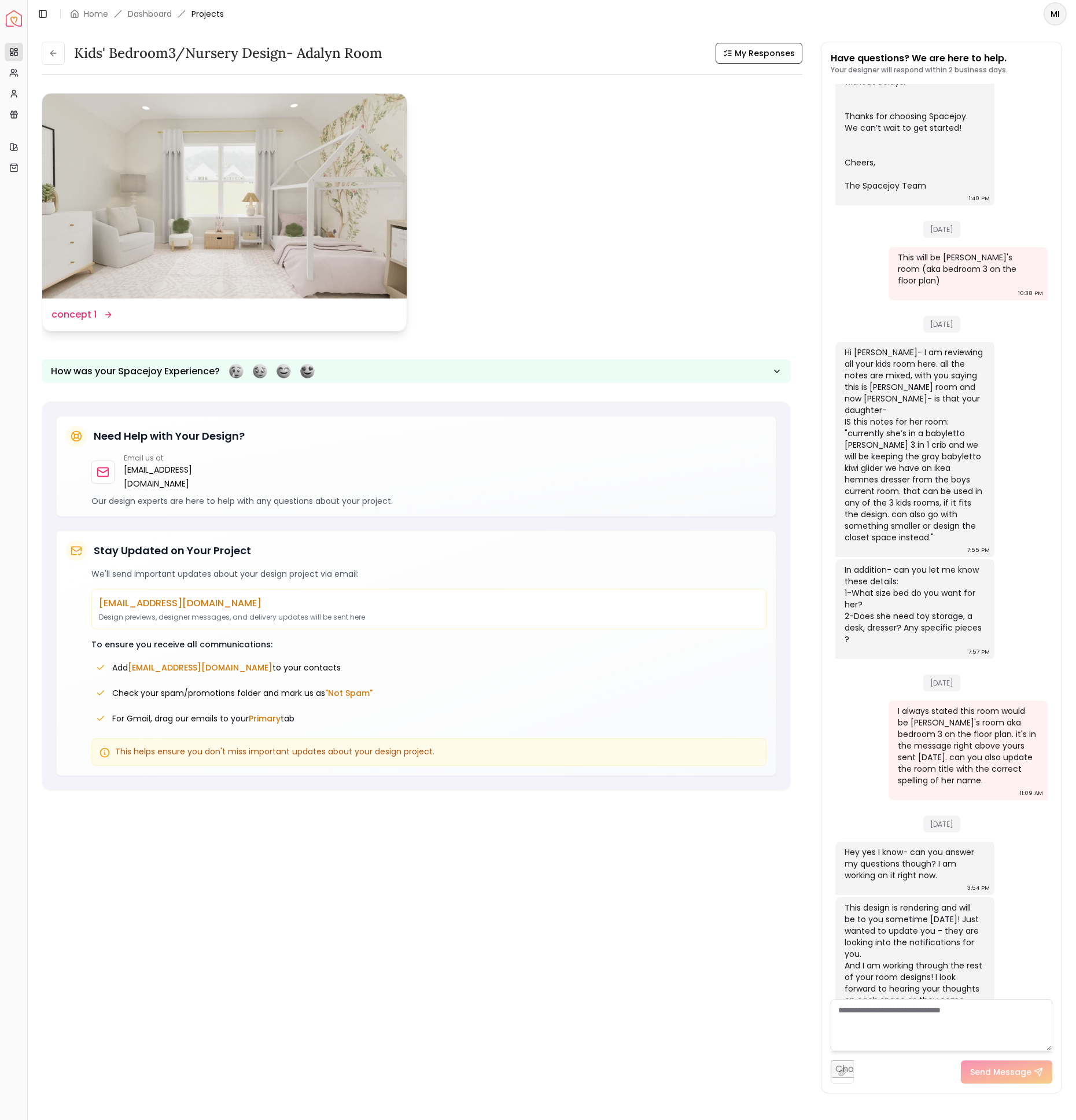
click at [280, 205] on img at bounding box center [224, 196] width 365 height 205
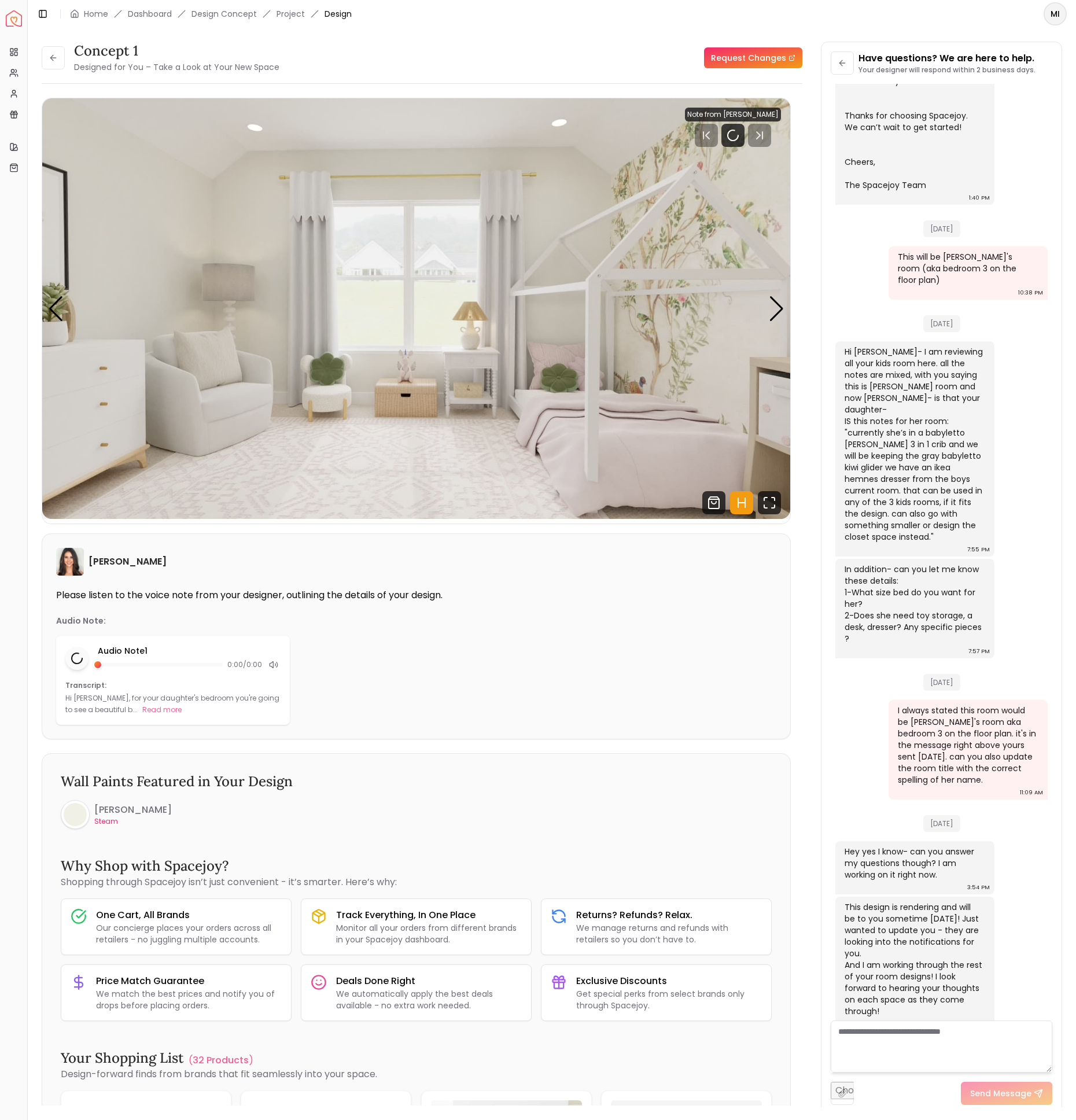
scroll to position [419, 0]
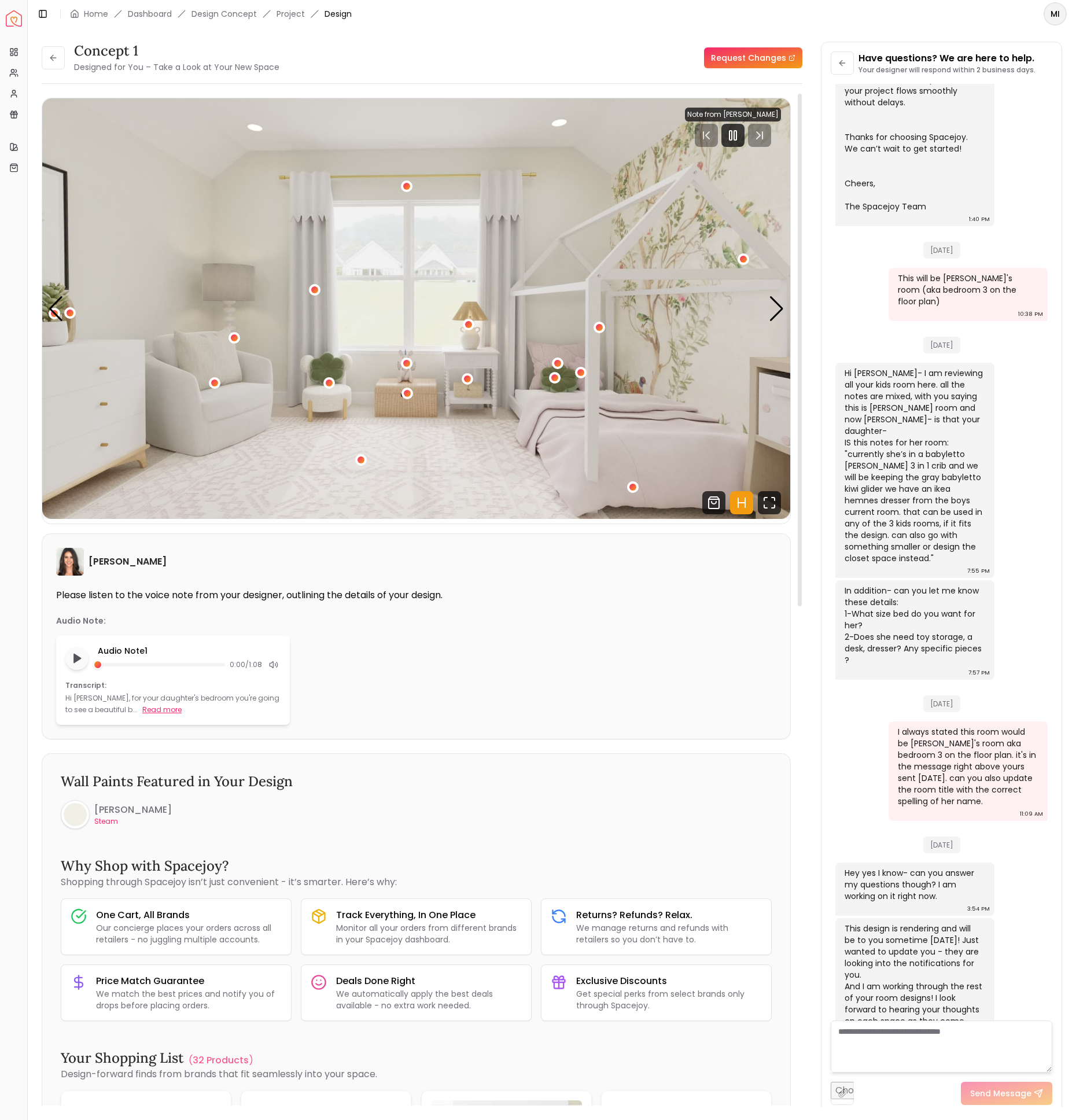
click at [142, 710] on button "Read more" at bounding box center [162, 710] width 39 height 12
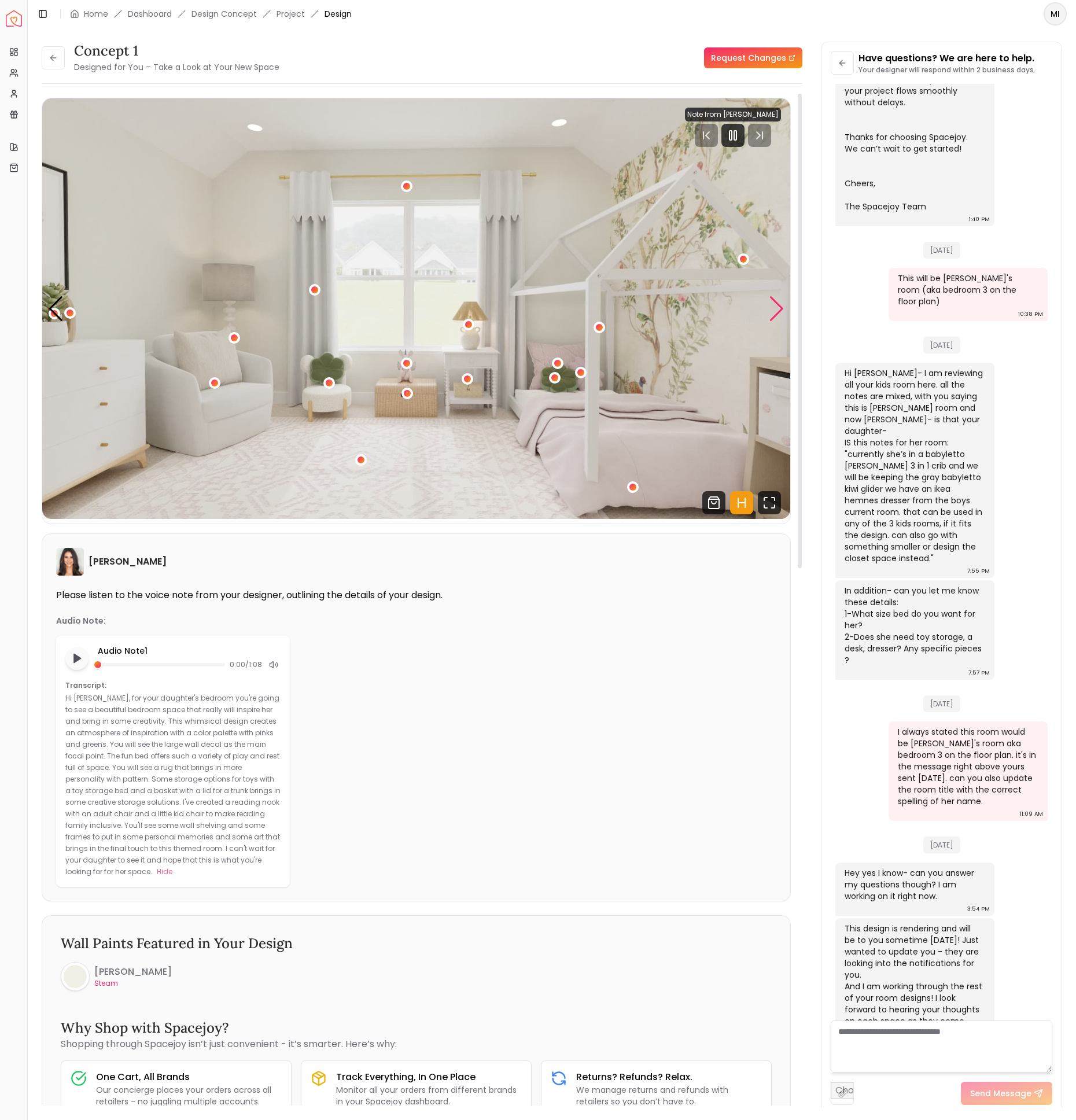
click at [775, 308] on div "Next slide" at bounding box center [776, 308] width 16 height 25
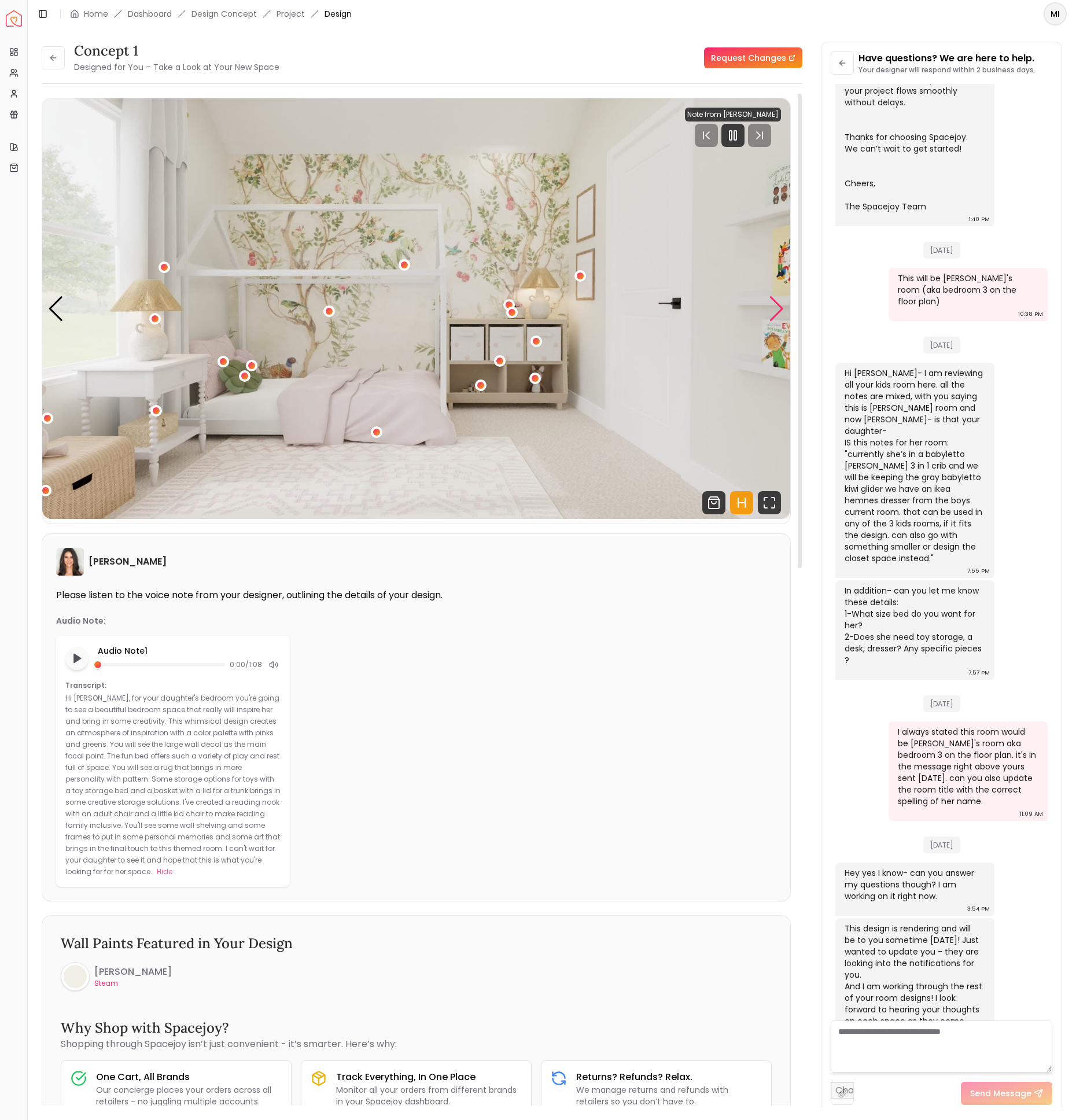
click at [775, 308] on div "Next slide" at bounding box center [776, 308] width 16 height 25
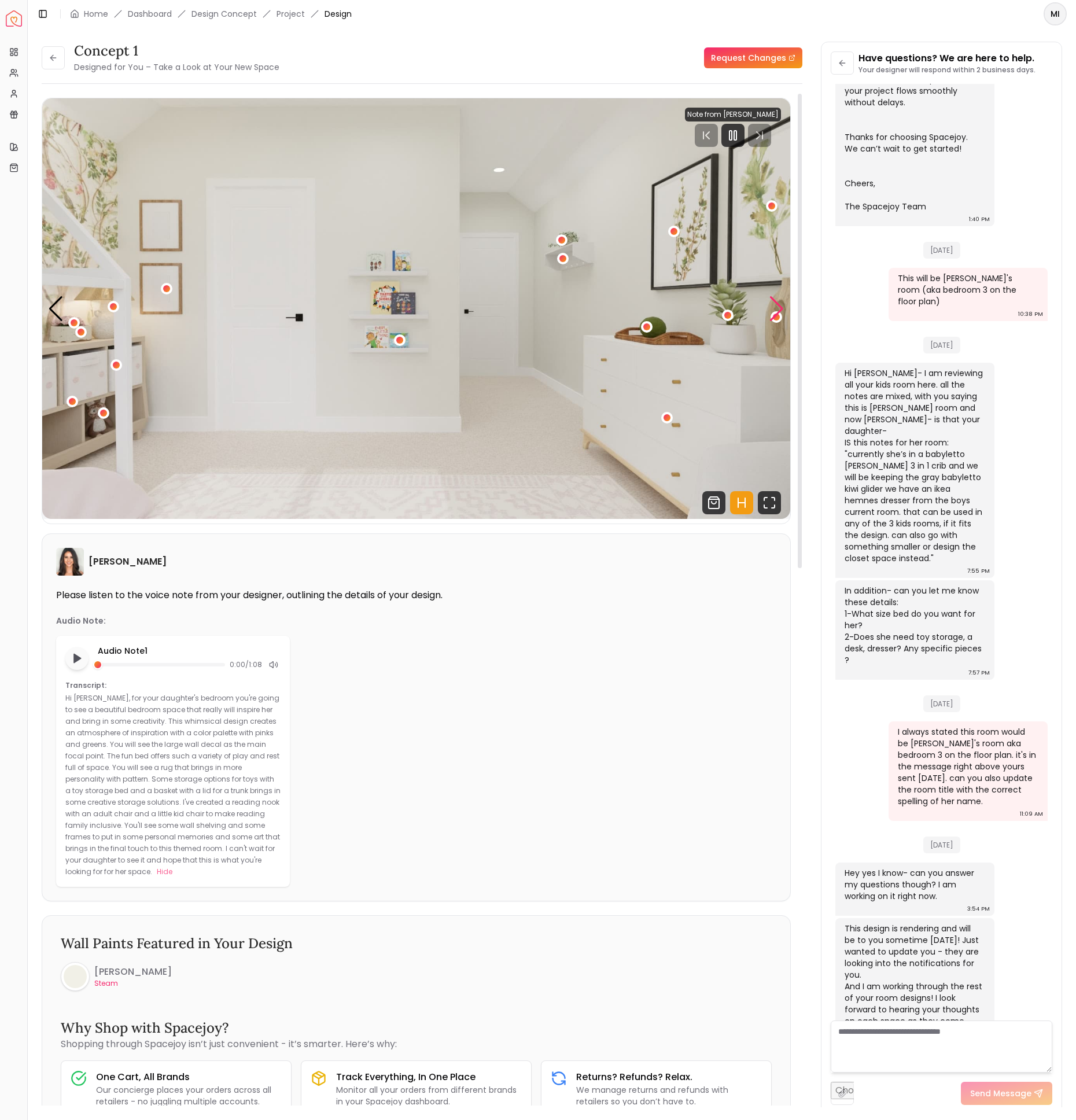
click at [775, 308] on div "Next slide" at bounding box center [776, 308] width 16 height 25
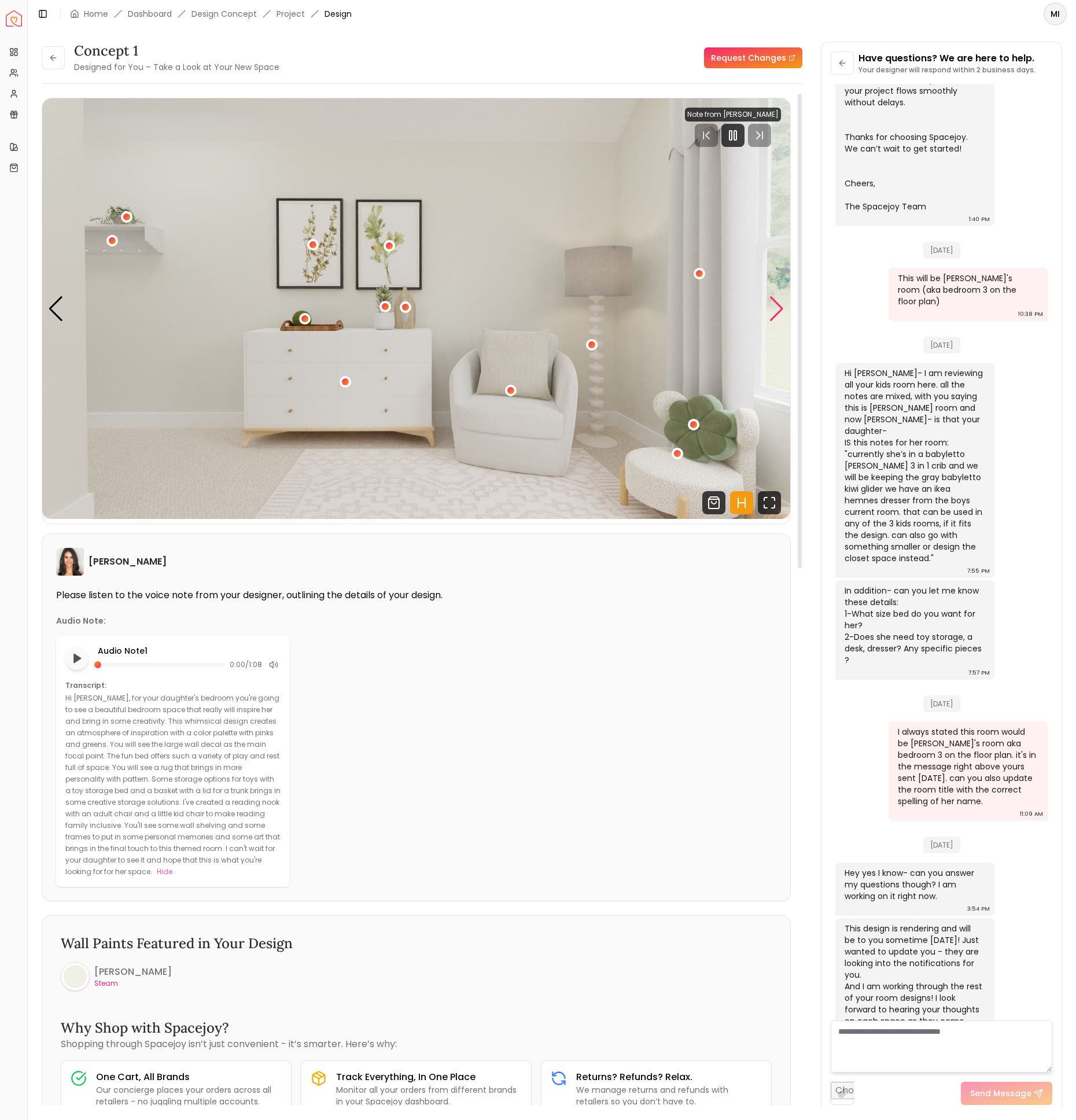
click at [775, 308] on div "Next slide" at bounding box center [776, 308] width 16 height 25
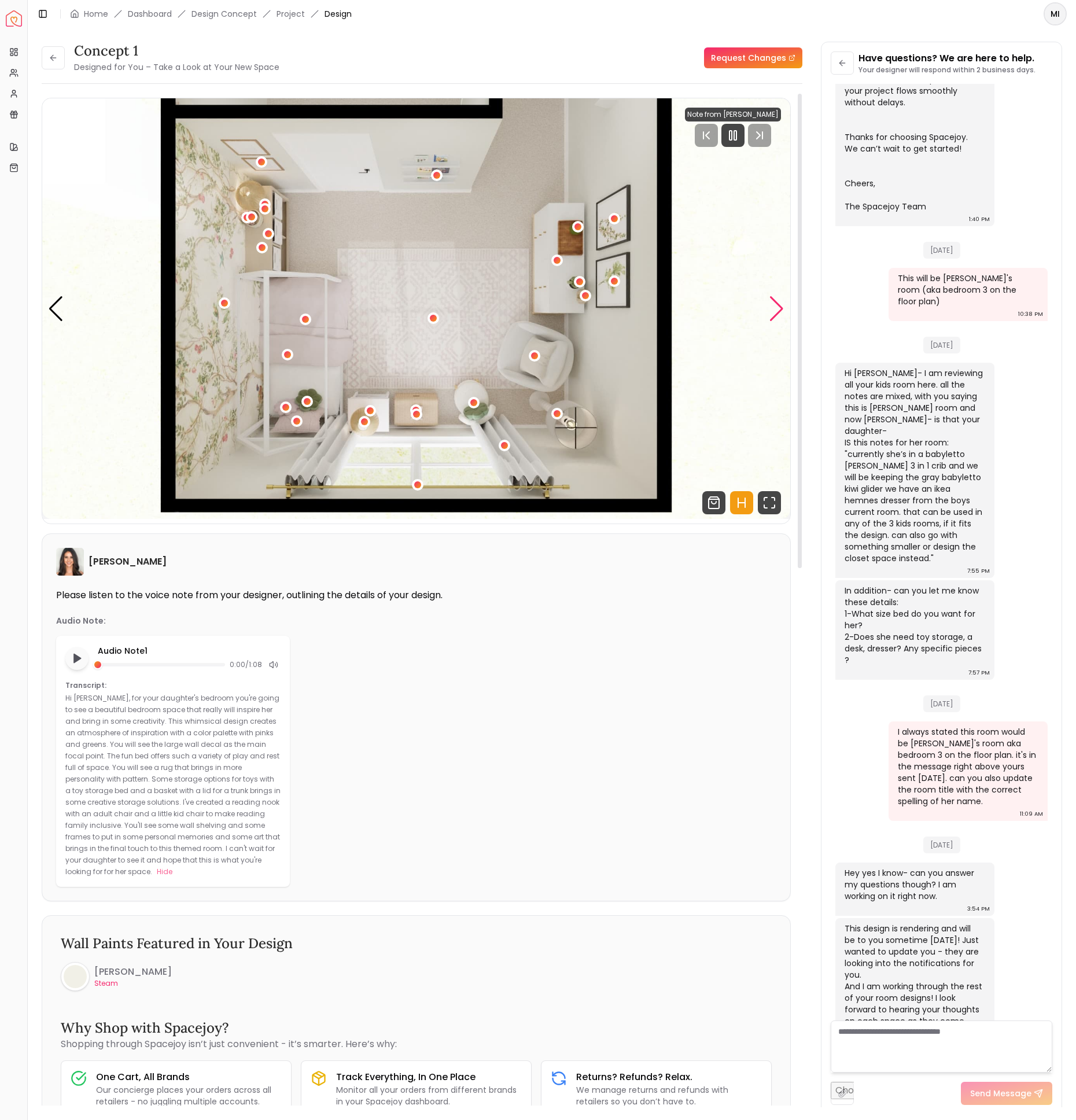
click at [775, 308] on div "Next slide" at bounding box center [776, 308] width 16 height 25
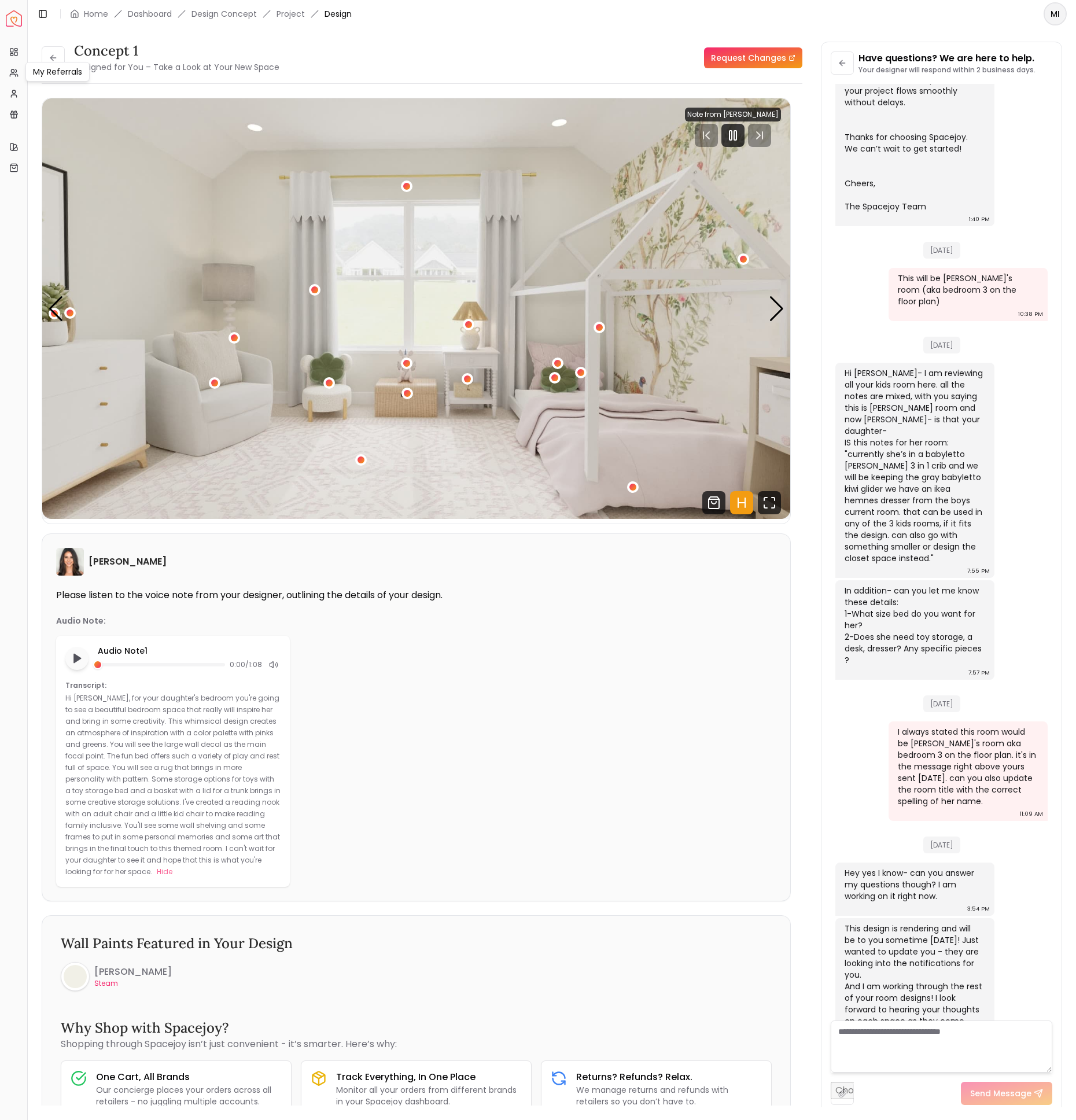
click at [52, 62] on div "My Referrals My Referrals" at bounding box center [57, 71] width 64 height 20
click at [52, 60] on icon at bounding box center [52, 58] width 3 height 5
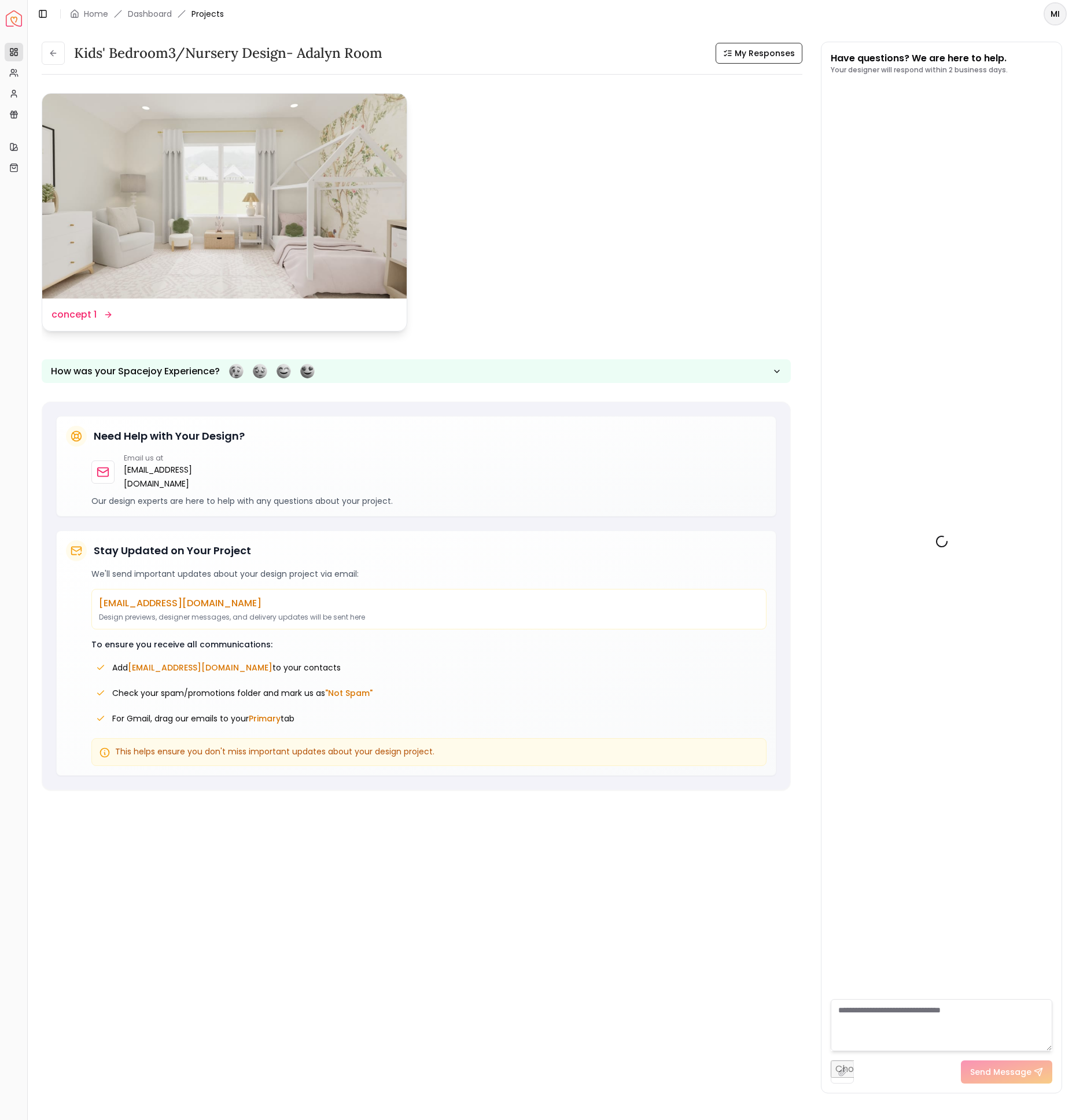
scroll to position [440, 0]
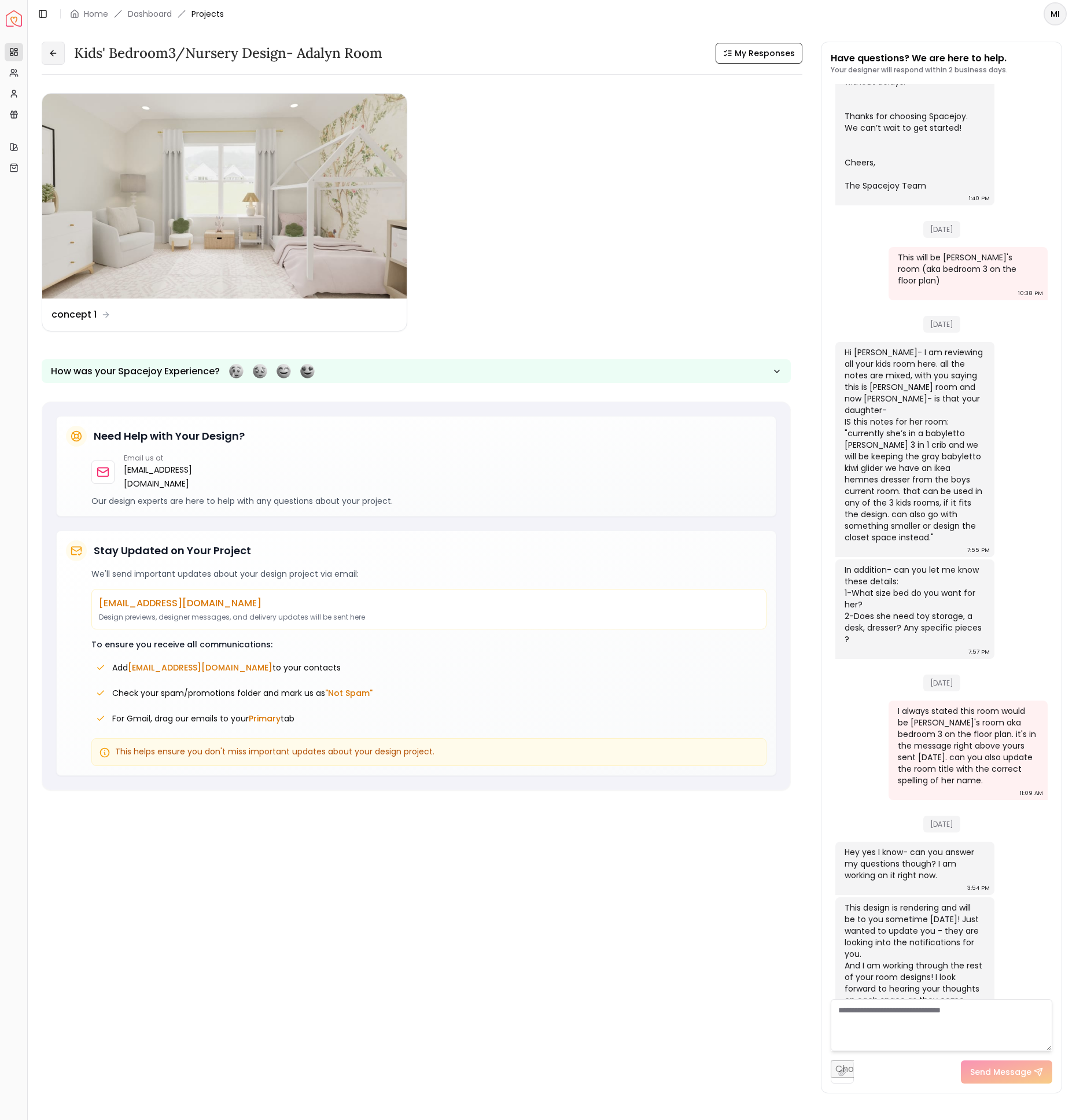
click at [51, 48] on icon at bounding box center [53, 53] width 10 height 10
